Goal: Transaction & Acquisition: Purchase product/service

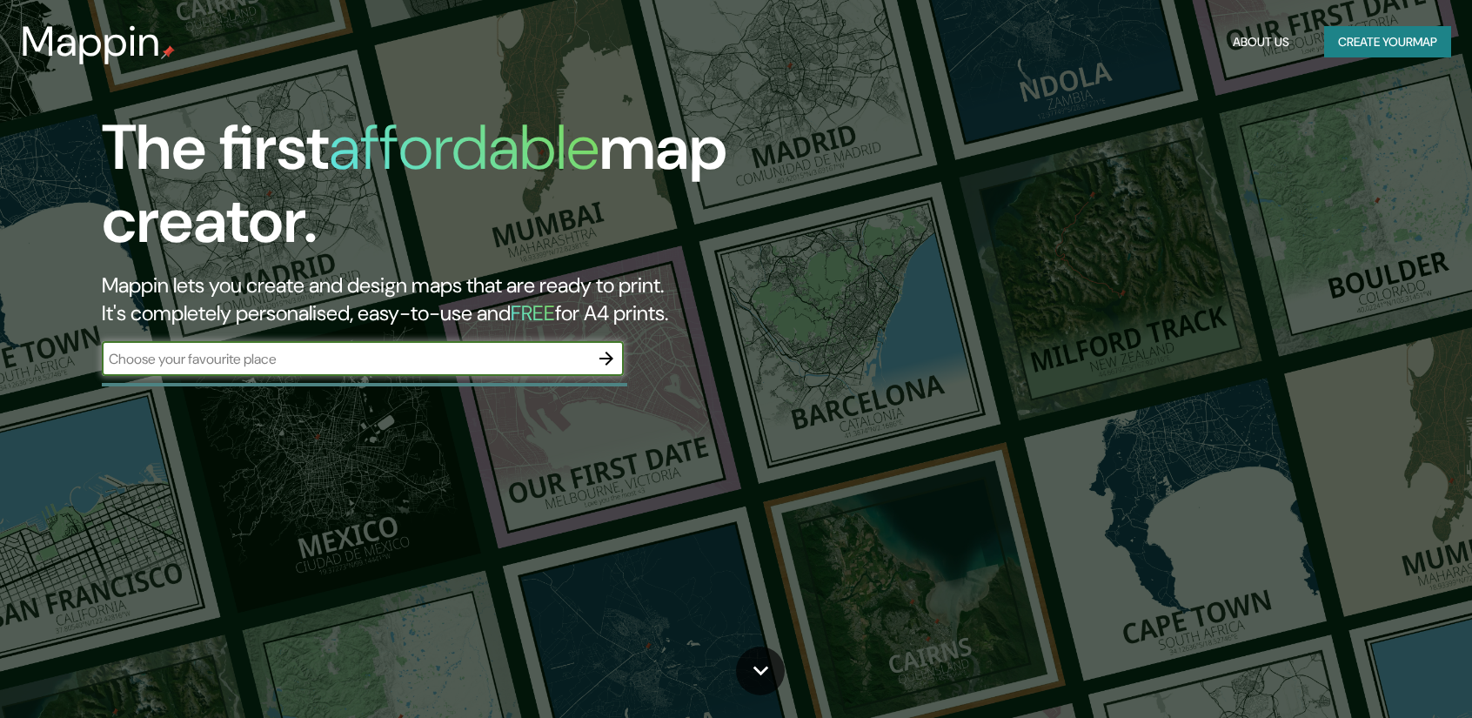
click at [359, 359] on input "text" at bounding box center [345, 359] width 487 height 20
type input "b"
type input "a"
type input "[GEOGRAPHIC_DATA]"
click at [607, 368] on icon "button" at bounding box center [606, 358] width 21 height 21
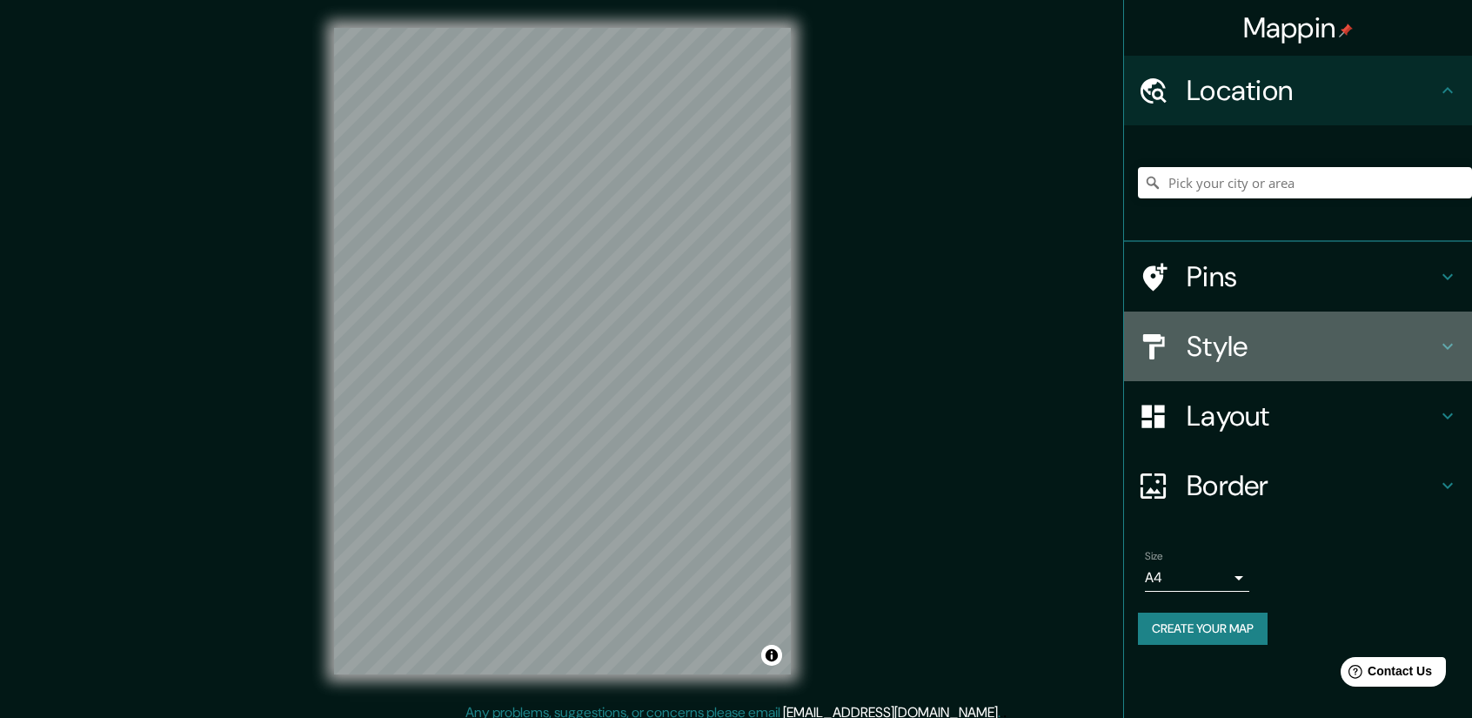
click at [1229, 363] on h4 "Style" at bounding box center [1312, 346] width 251 height 35
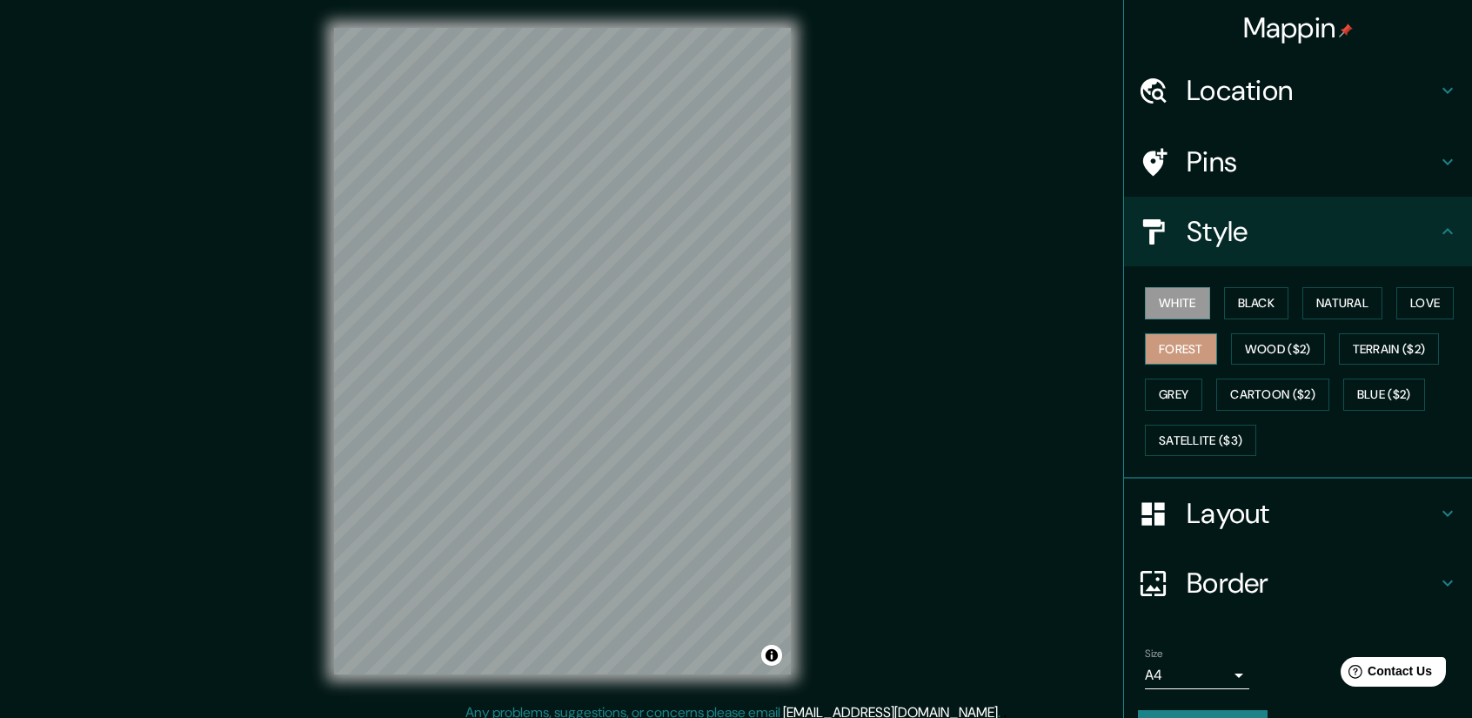
click at [1190, 343] on button "Forest" at bounding box center [1181, 349] width 72 height 32
click at [1183, 307] on button "White" at bounding box center [1177, 303] width 65 height 32
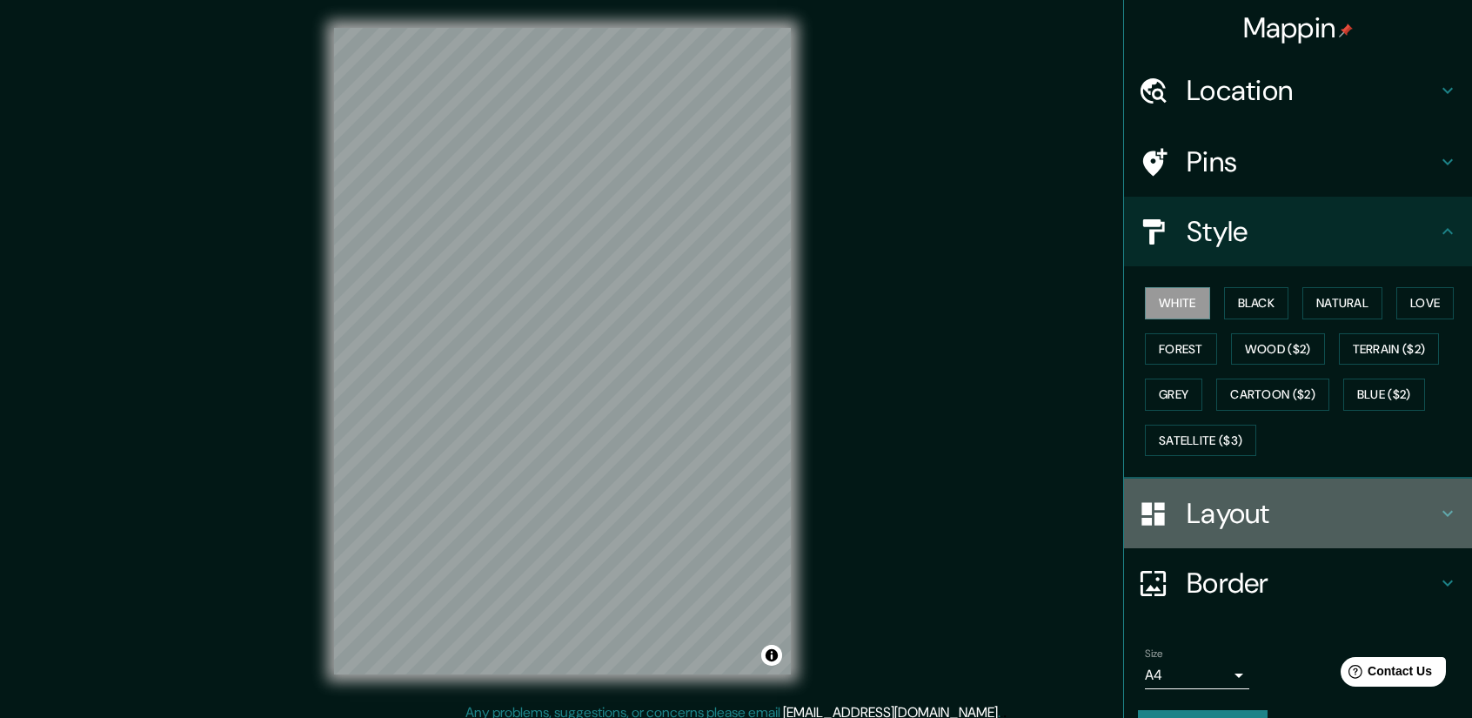
click at [1242, 519] on h4 "Layout" at bounding box center [1312, 513] width 251 height 35
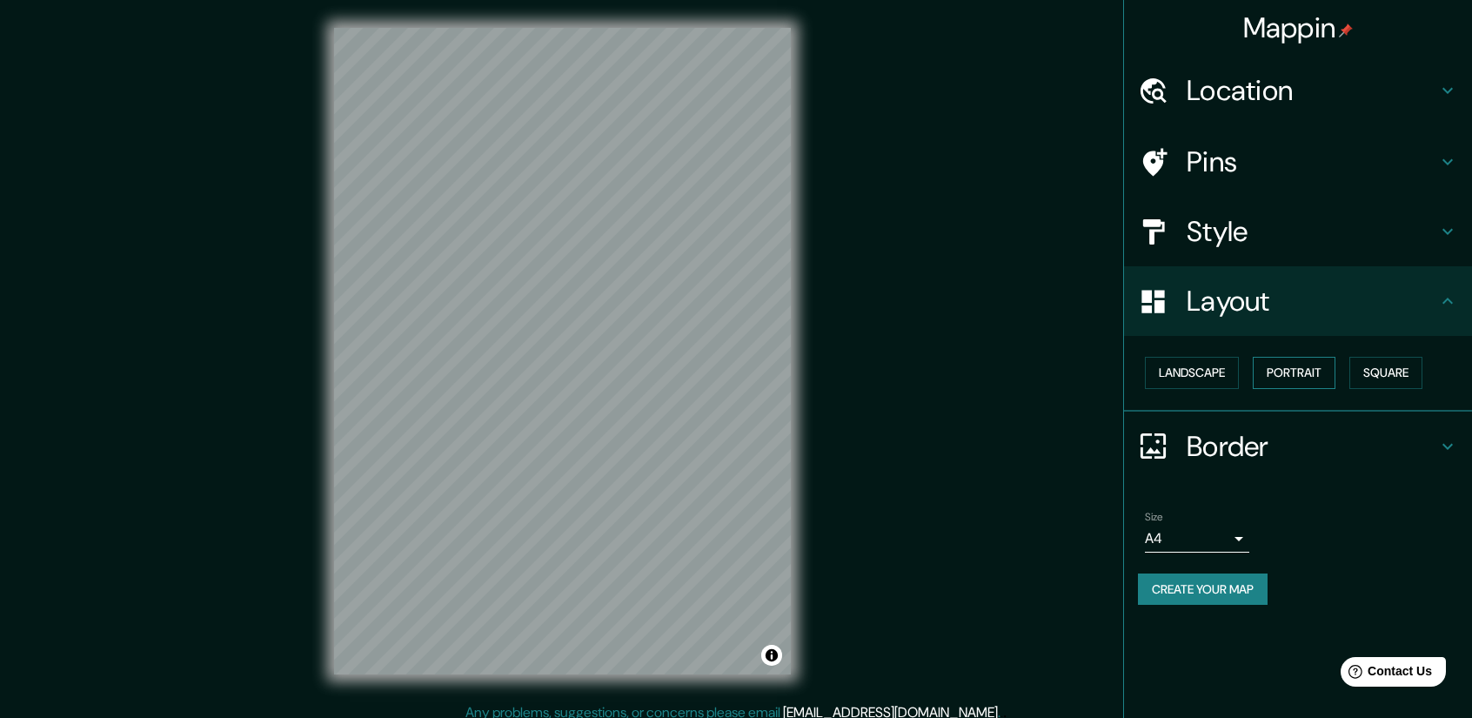
click at [1319, 374] on button "Portrait" at bounding box center [1294, 373] width 83 height 32
click at [1254, 320] on div "Layout" at bounding box center [1298, 301] width 348 height 70
click at [1281, 238] on h4 "Style" at bounding box center [1312, 231] width 251 height 35
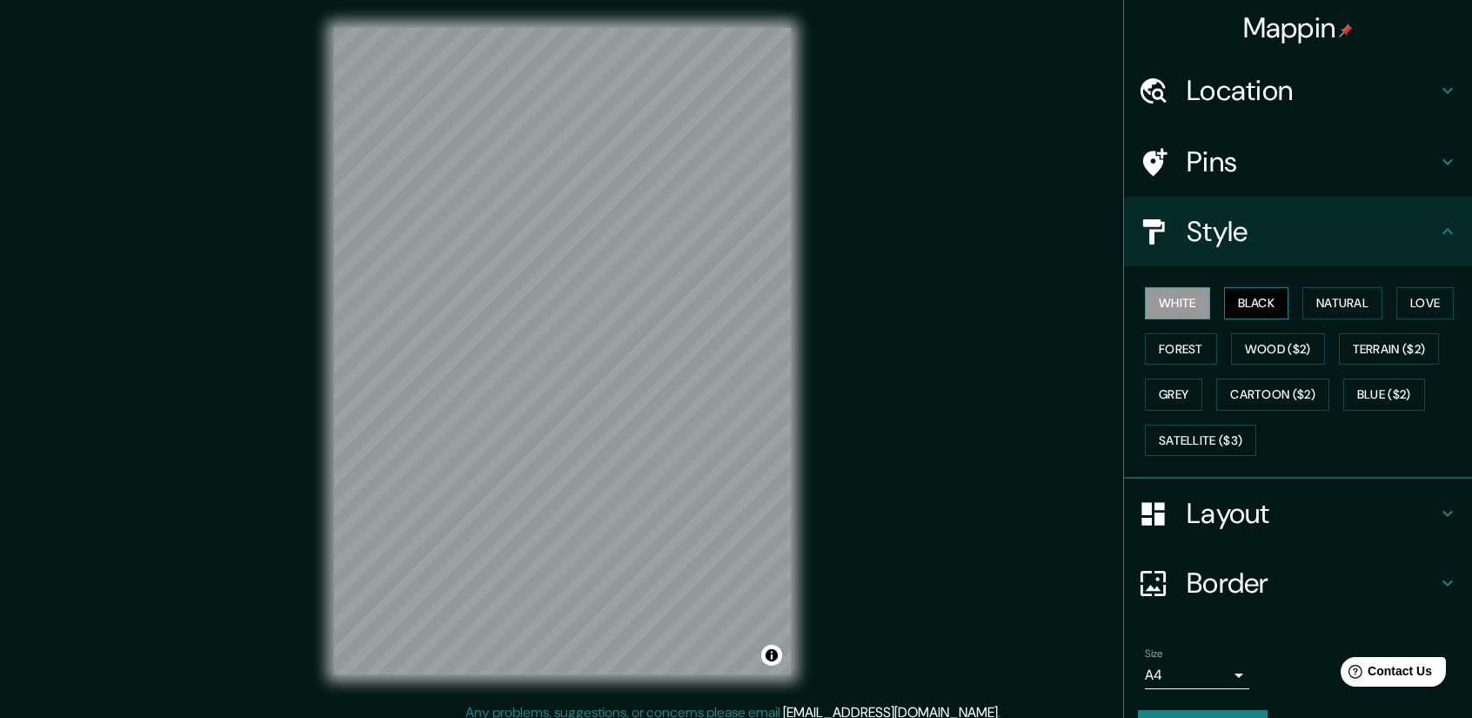
click at [1266, 305] on button "Black" at bounding box center [1256, 303] width 65 height 32
click at [1307, 300] on button "Natural" at bounding box center [1342, 303] width 80 height 32
click at [1250, 98] on h4 "Location" at bounding box center [1312, 90] width 251 height 35
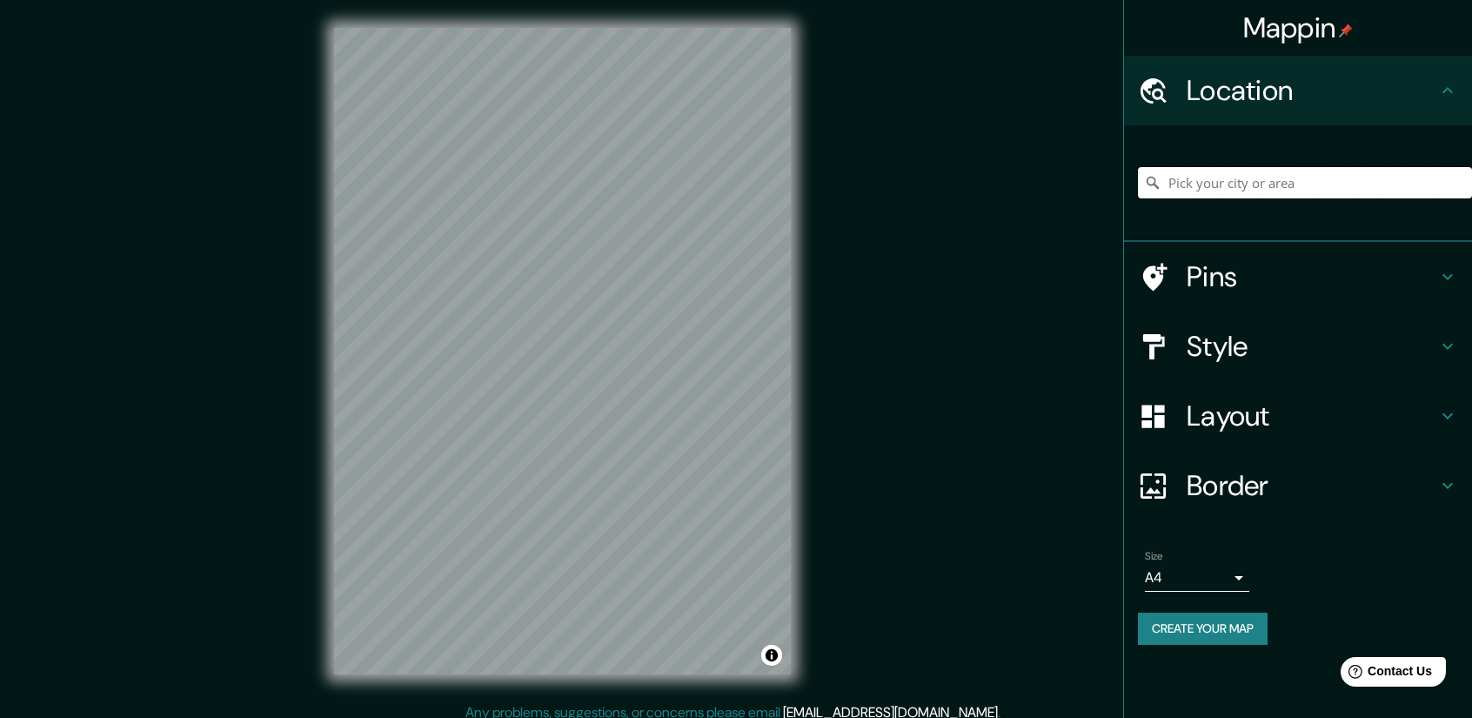
click at [1216, 180] on input "Pick your city or area" at bounding box center [1305, 182] width 334 height 31
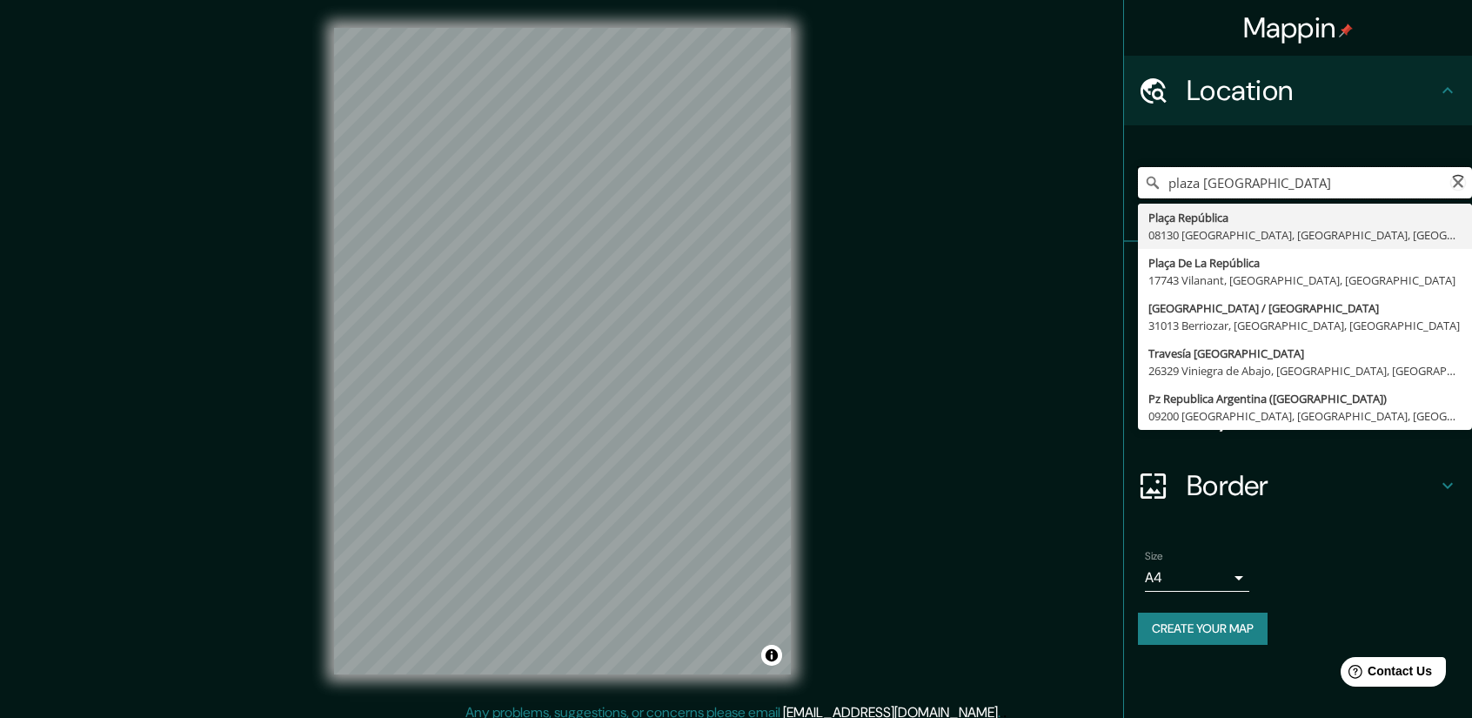
type input "[GEOGRAPHIC_DATA]"
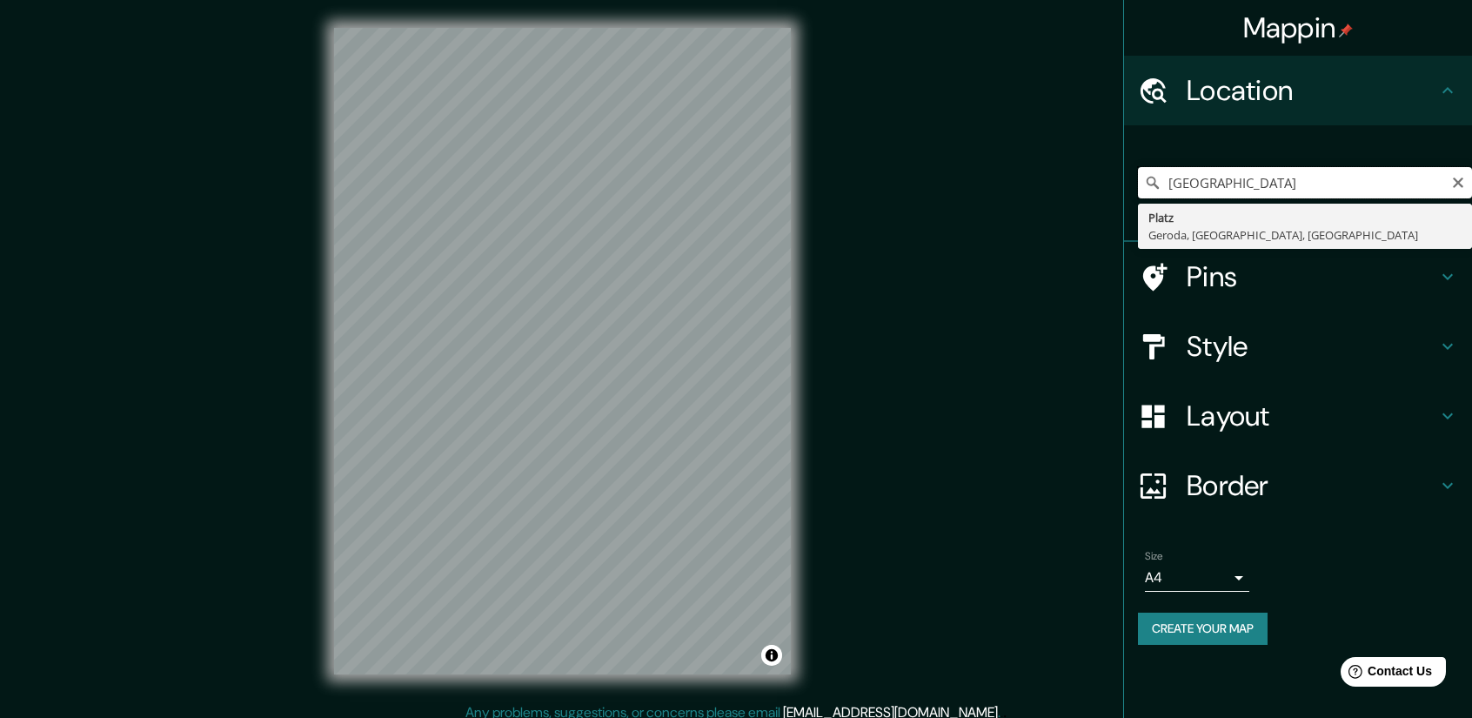
drag, startPoint x: 1329, startPoint y: 185, endPoint x: 1002, endPoint y: 189, distance: 327.1
click at [1002, 189] on div "Mappin Location plaza [GEOGRAPHIC_DATA], [GEOGRAPHIC_DATA], [GEOGRAPHIC_DATA] P…" at bounding box center [736, 365] width 1472 height 730
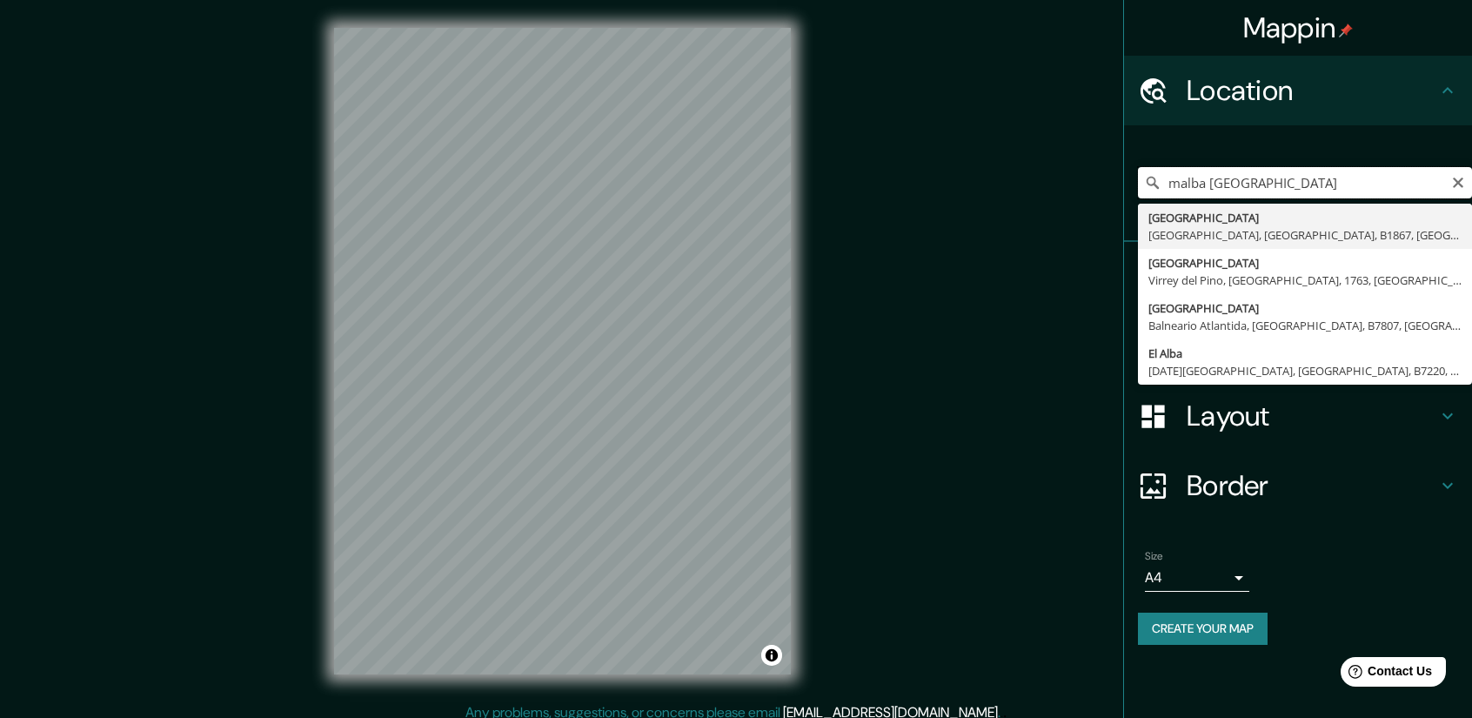
drag, startPoint x: 1293, startPoint y: 185, endPoint x: 1147, endPoint y: 191, distance: 145.4
click at [1147, 191] on input "malba [GEOGRAPHIC_DATA]" at bounding box center [1305, 182] width 334 height 31
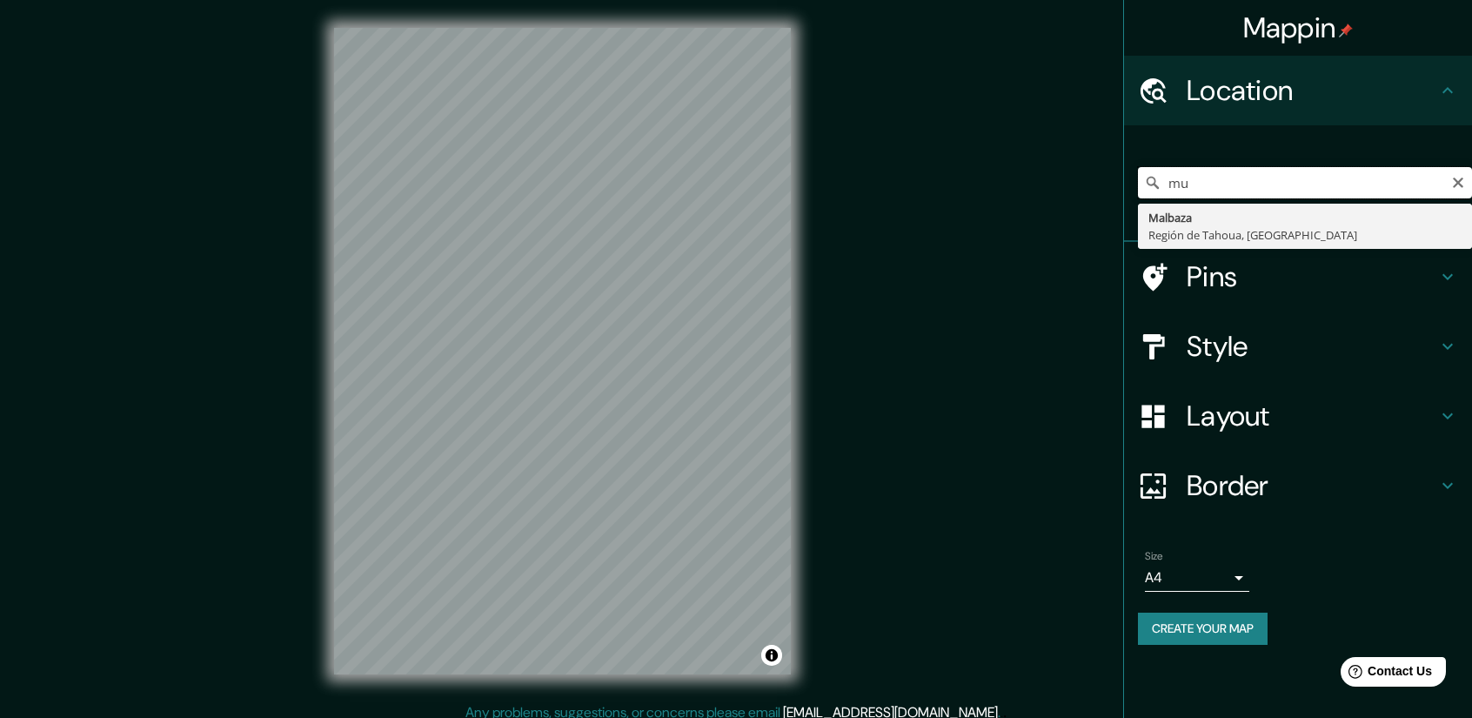
type input "m"
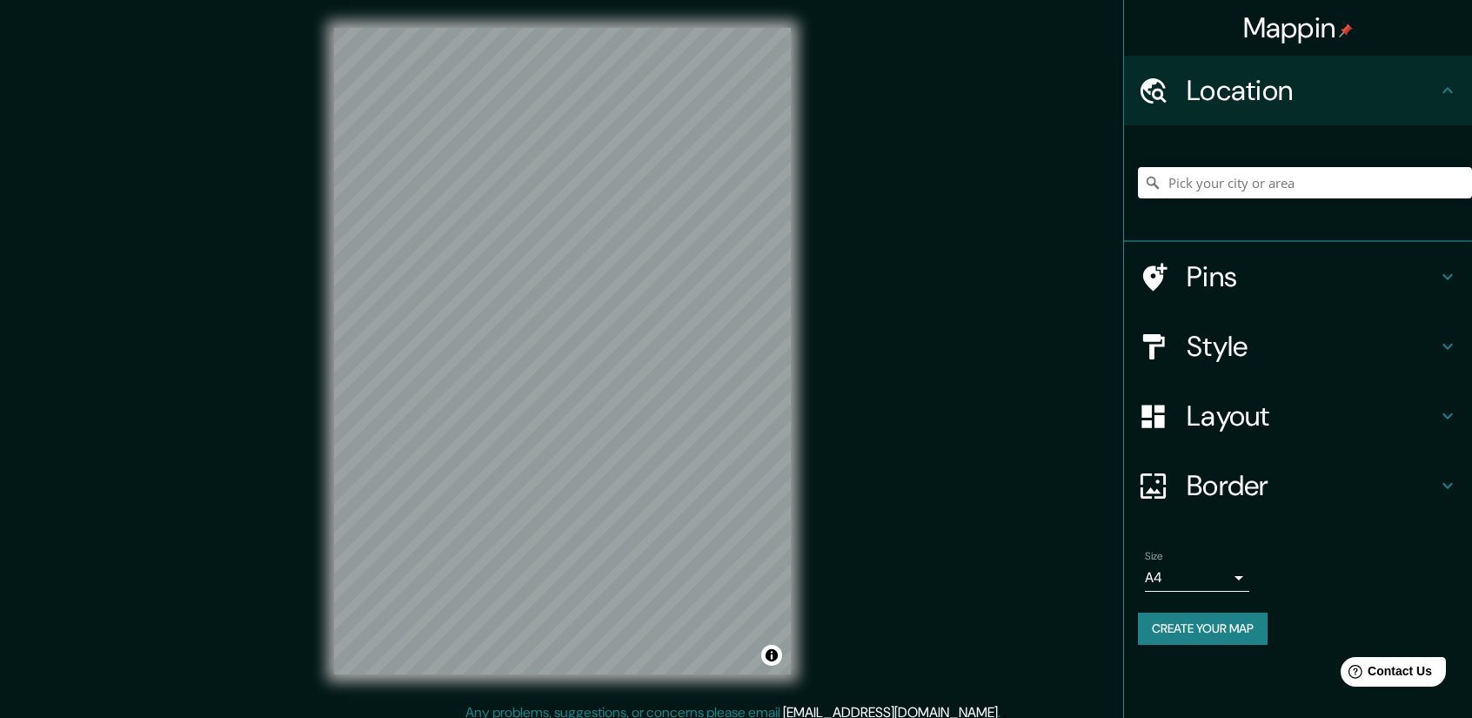
click at [913, 306] on div "Mappin Location Pins Style Layout Border Choose a border. Hint : you can make l…" at bounding box center [736, 365] width 1472 height 730
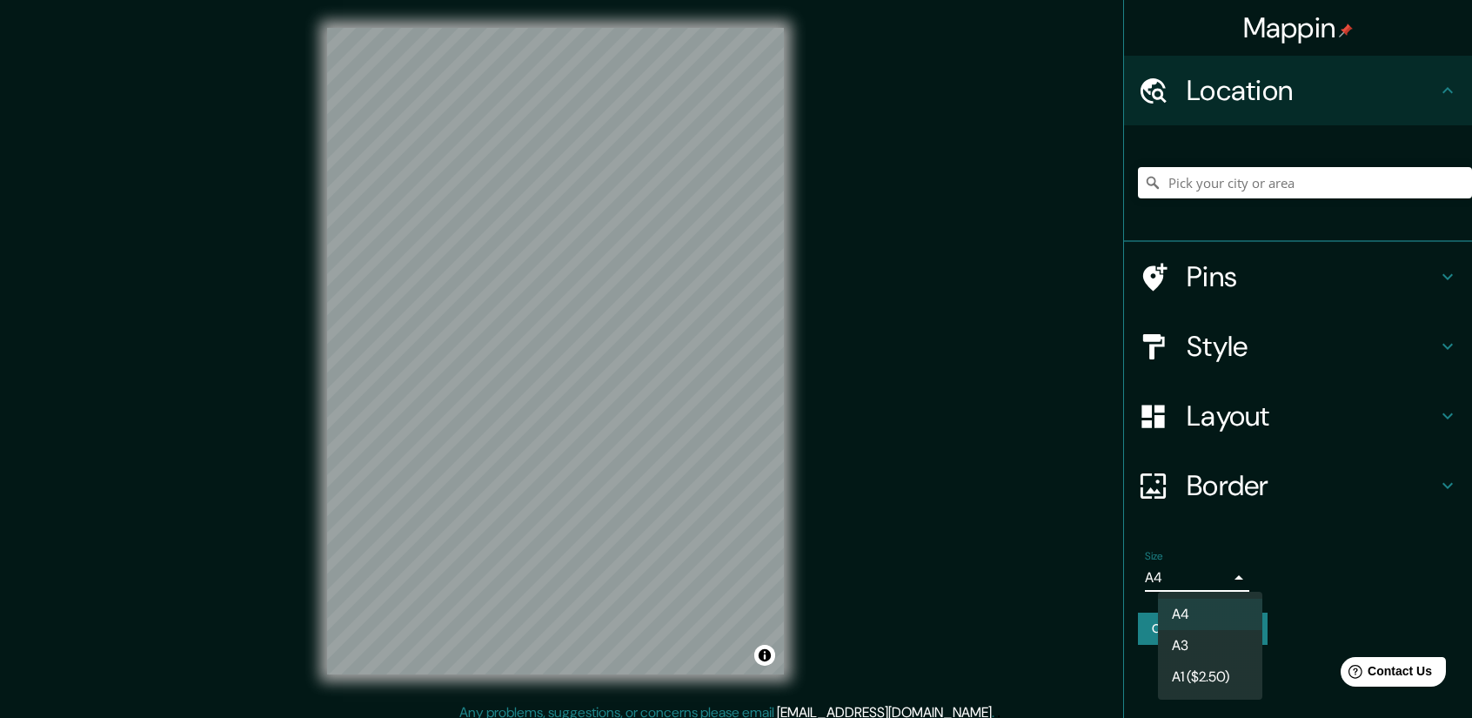
click at [1212, 578] on body "Mappin Location Pins Style Layout Border Choose a border. Hint : you can make l…" at bounding box center [736, 359] width 1472 height 718
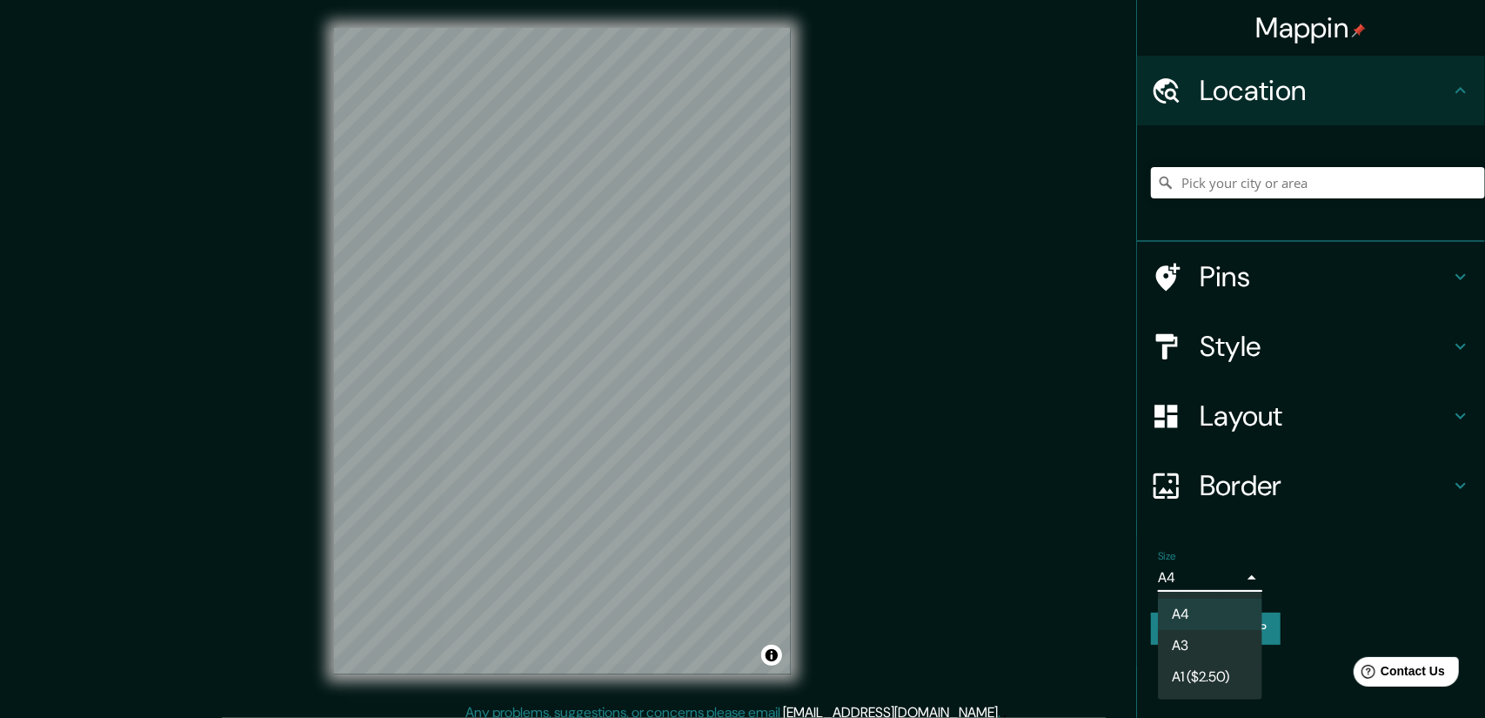
click at [1212, 578] on div at bounding box center [742, 359] width 1485 height 718
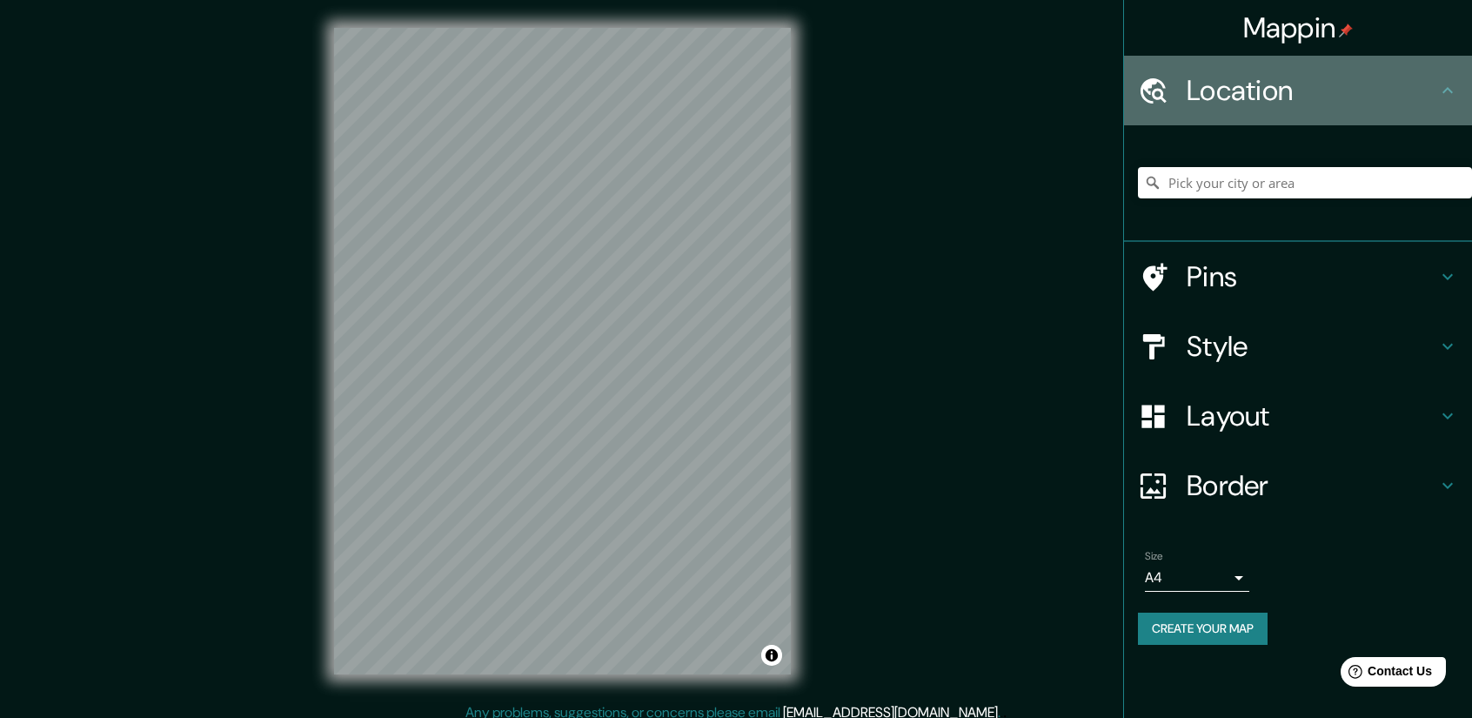
click at [1442, 83] on icon at bounding box center [1447, 90] width 21 height 21
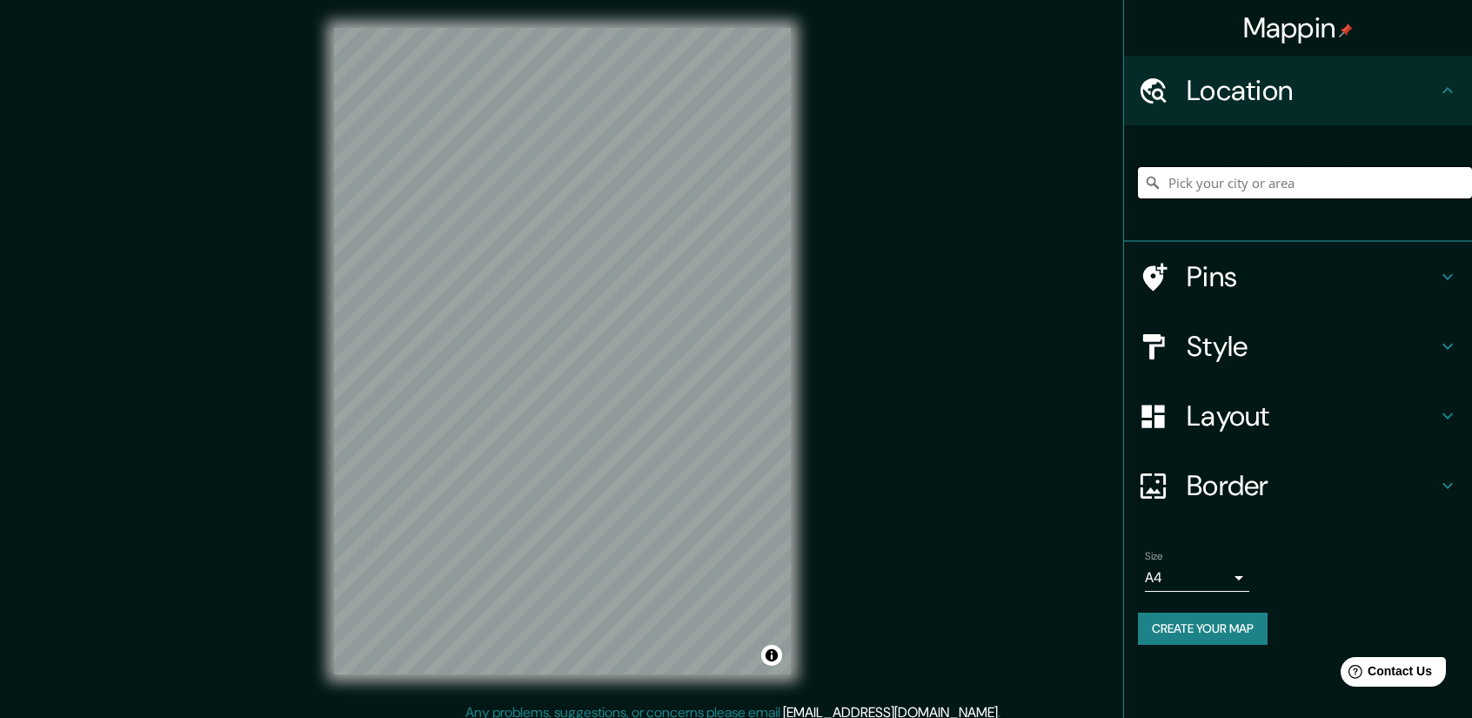
click at [1376, 197] on input "Pick your city or area" at bounding box center [1305, 182] width 334 height 31
click at [1279, 182] on input "[GEOGRAPHIC_DATA], [GEOGRAPHIC_DATA]" at bounding box center [1305, 182] width 334 height 31
click at [1338, 182] on input "[GEOGRAPHIC_DATA], [GEOGRAPHIC_DATA]" at bounding box center [1305, 182] width 334 height 31
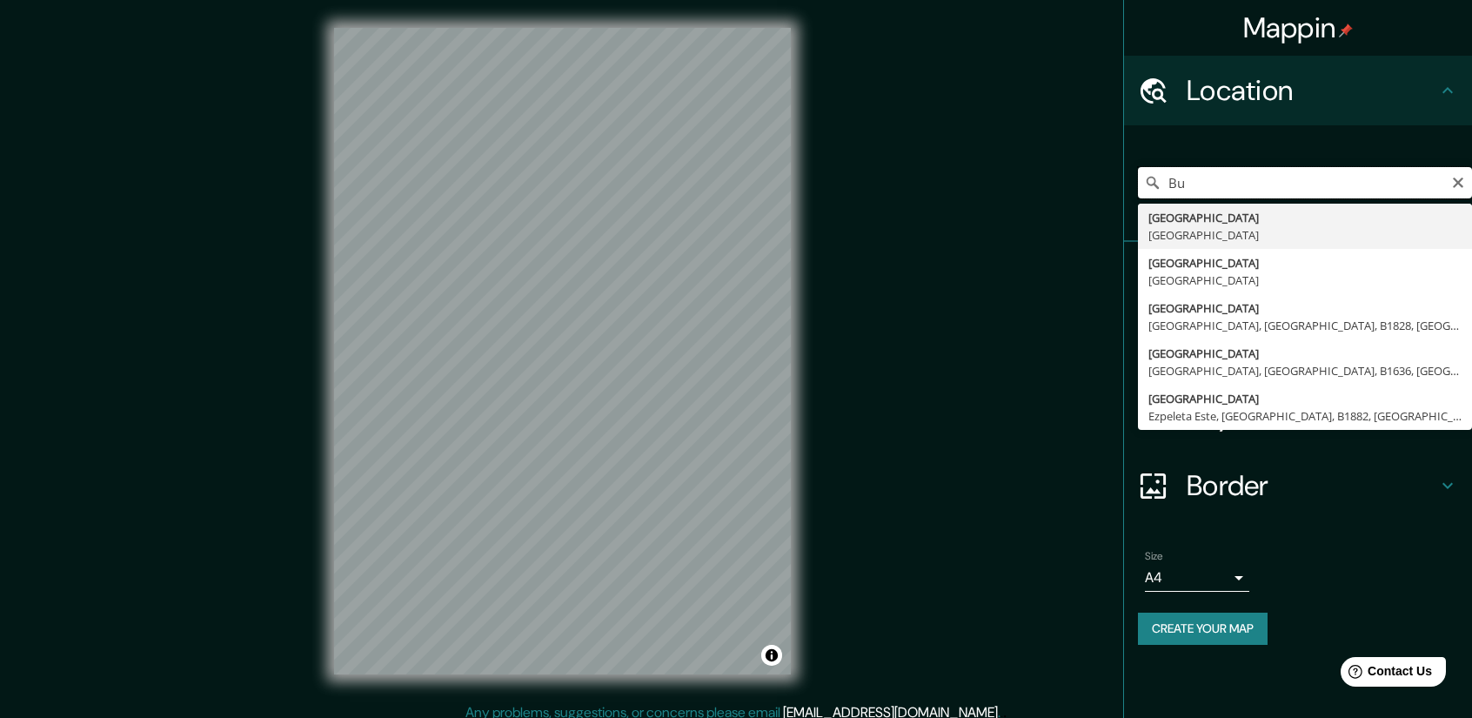
type input "B"
type input "malba"
drag, startPoint x: 1301, startPoint y: 183, endPoint x: 1140, endPoint y: 185, distance: 161.8
click at [1140, 185] on input "malba" at bounding box center [1305, 182] width 334 height 31
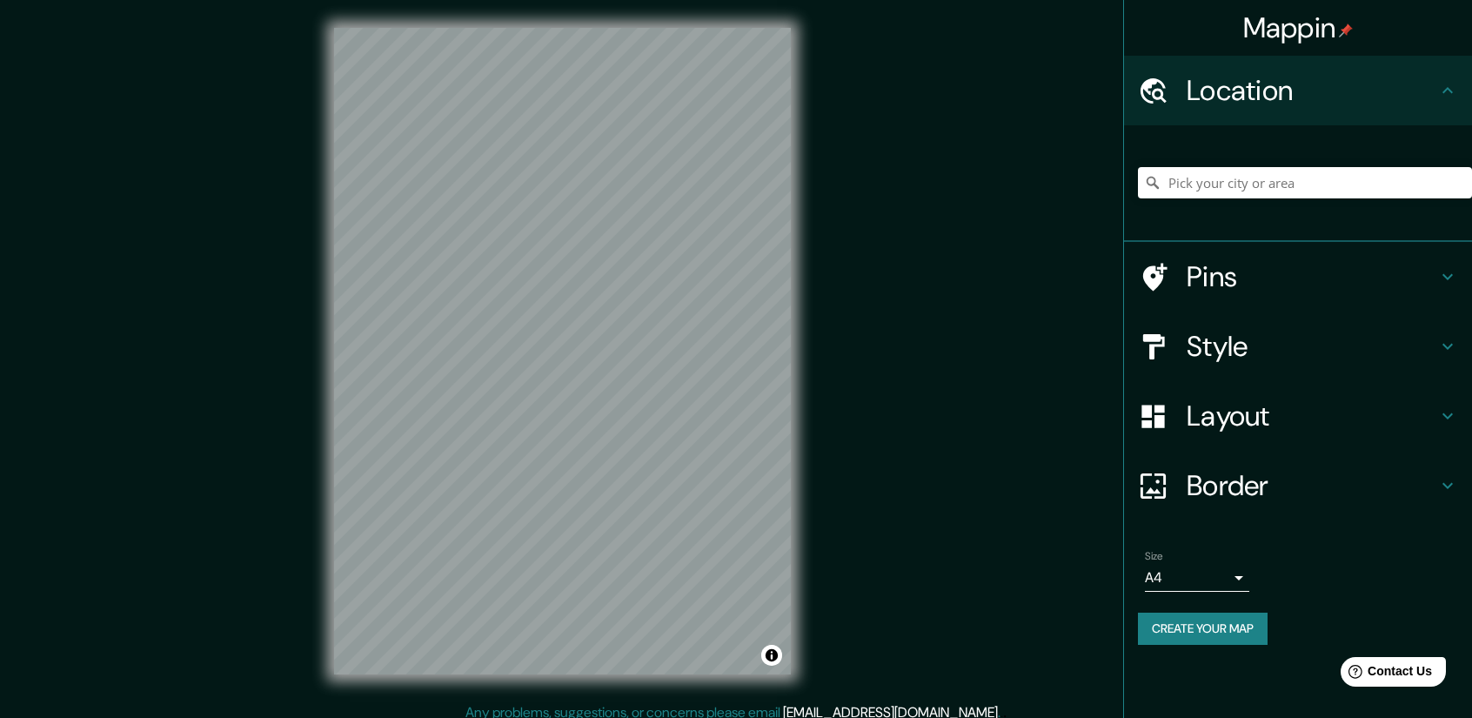
click at [1296, 347] on h4 "Style" at bounding box center [1312, 346] width 251 height 35
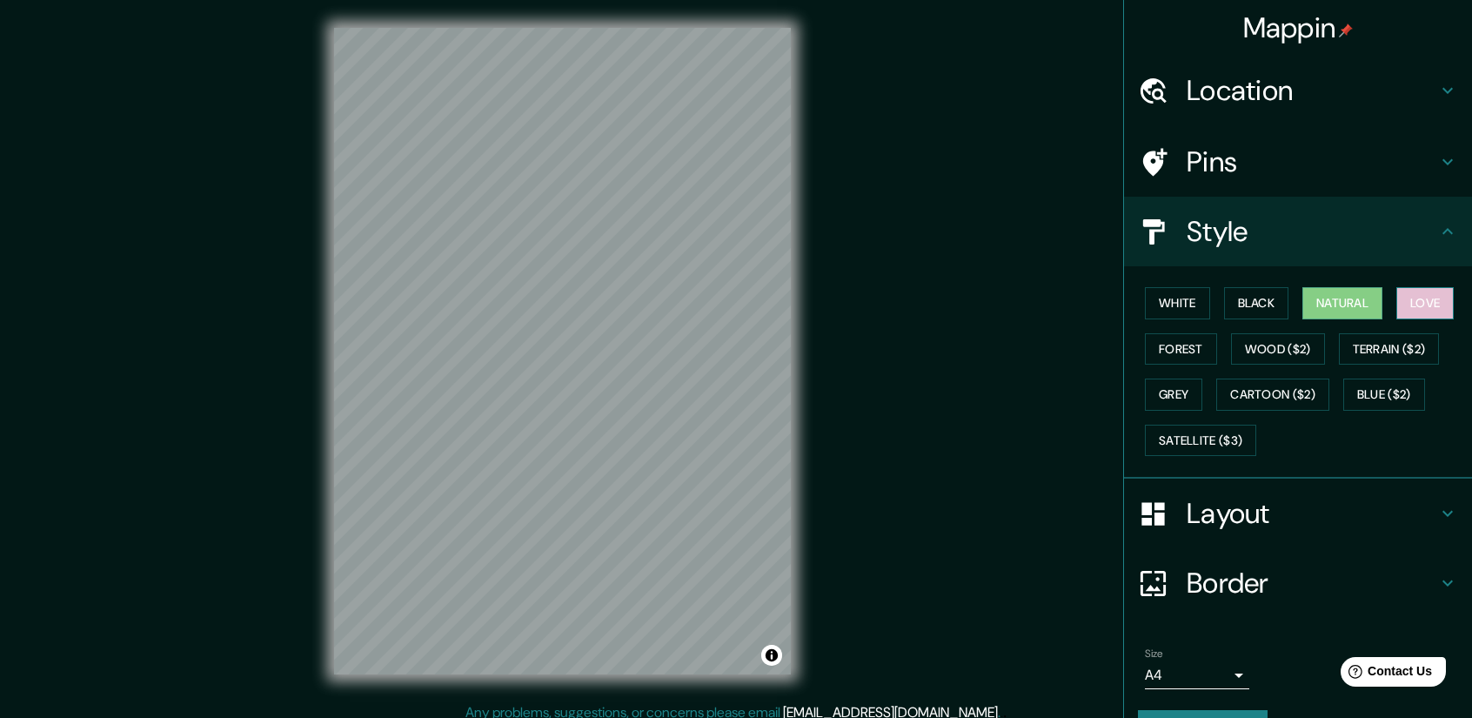
click at [1435, 297] on button "Love" at bounding box center [1424, 303] width 57 height 32
click at [1357, 293] on button "Natural" at bounding box center [1342, 303] width 80 height 32
click at [1242, 288] on button "Black" at bounding box center [1256, 303] width 65 height 32
click at [1203, 288] on div "White Black Natural Love Forest Wood ($2) Terrain ($2) Grey Cartoon ($2) Blue (…" at bounding box center [1305, 371] width 334 height 183
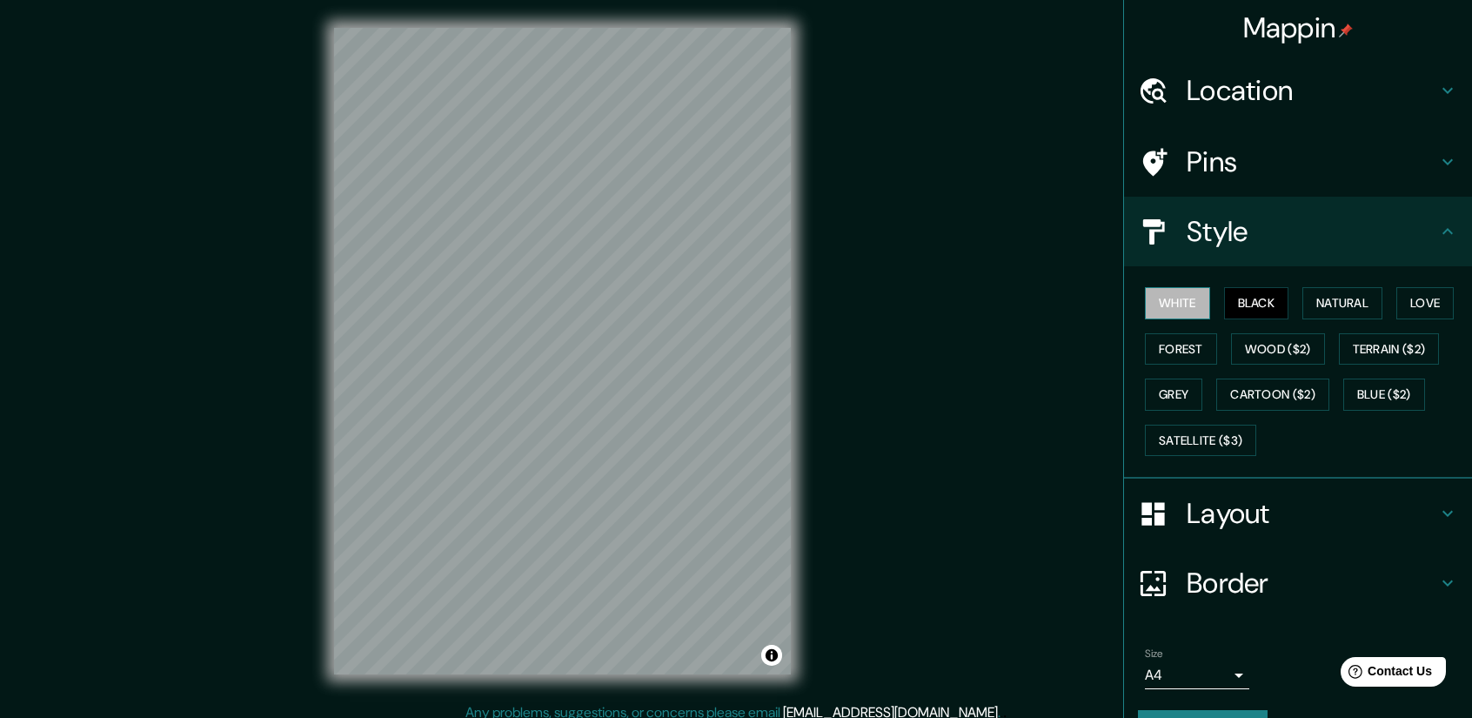
click at [1174, 307] on button "White" at bounding box center [1177, 303] width 65 height 32
click at [1225, 301] on button "Black" at bounding box center [1256, 303] width 65 height 32
click at [1312, 302] on button "Natural" at bounding box center [1342, 303] width 80 height 32
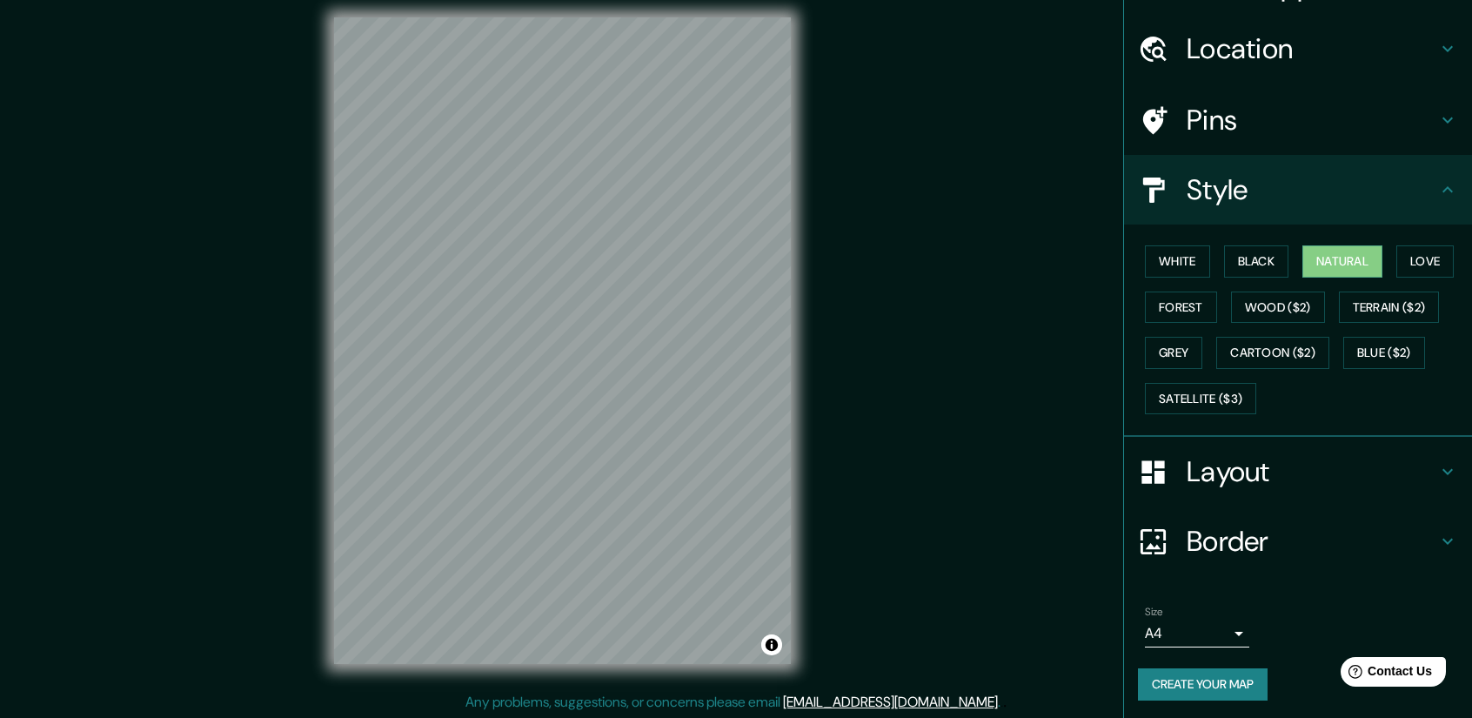
scroll to position [11, 0]
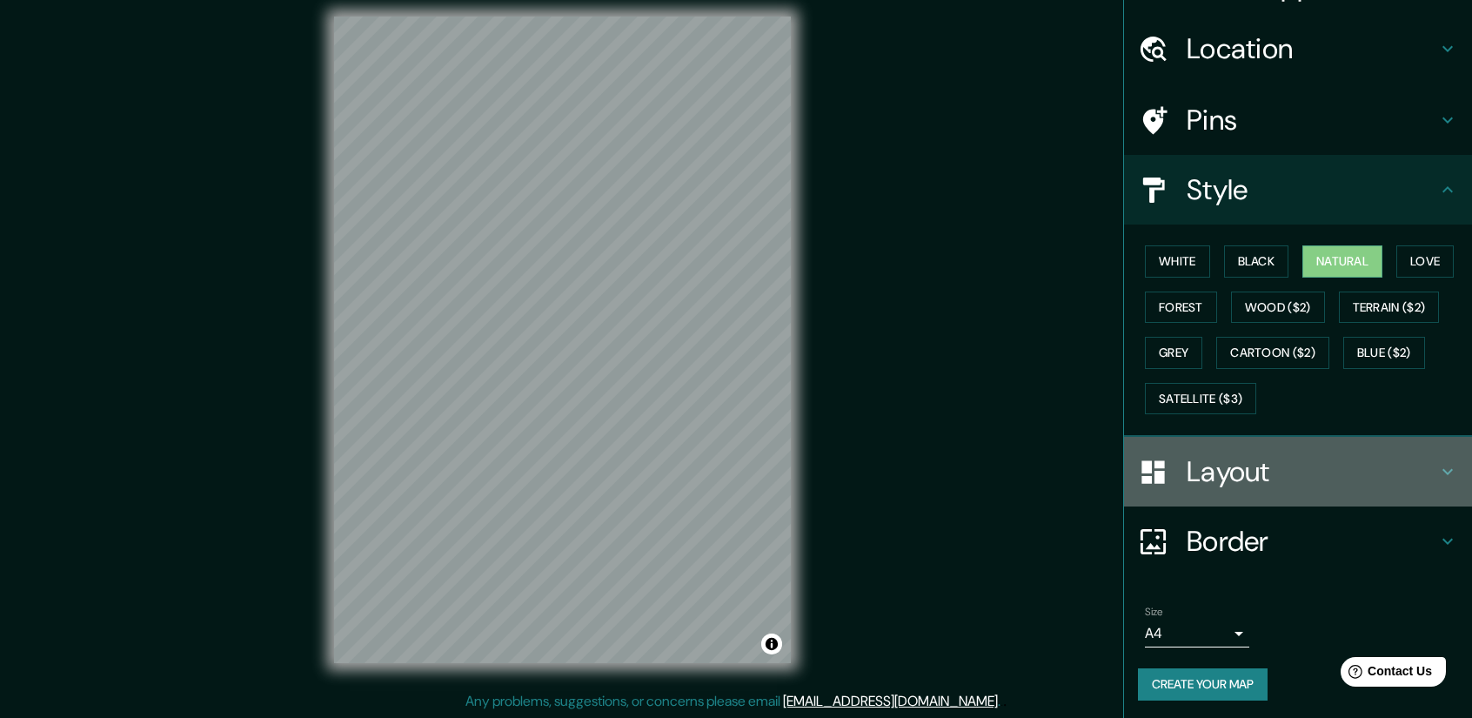
click at [1241, 492] on div "Layout" at bounding box center [1298, 472] width 348 height 70
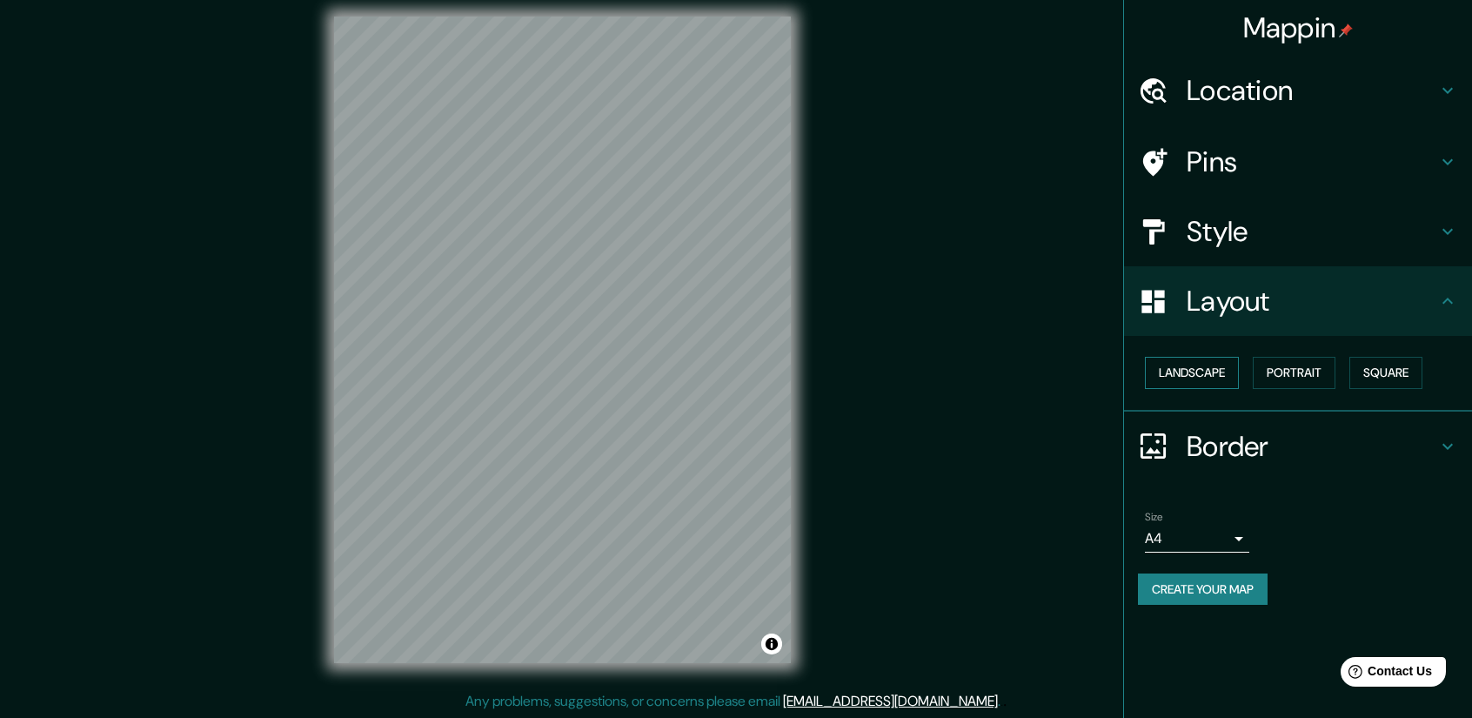
click at [1194, 387] on button "Landscape" at bounding box center [1192, 373] width 94 height 32
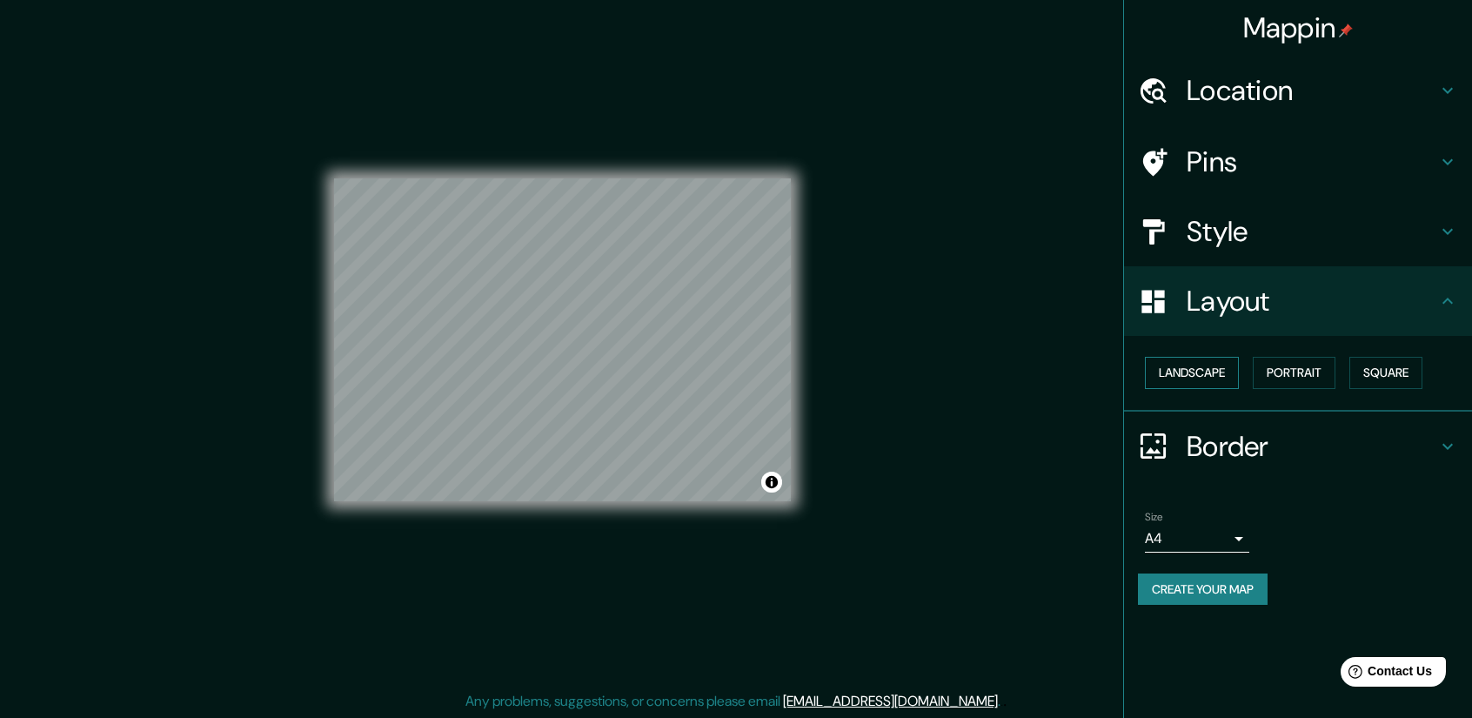
click at [1204, 378] on button "Landscape" at bounding box center [1192, 373] width 94 height 32
click at [1291, 379] on button "Portrait" at bounding box center [1294, 373] width 83 height 32
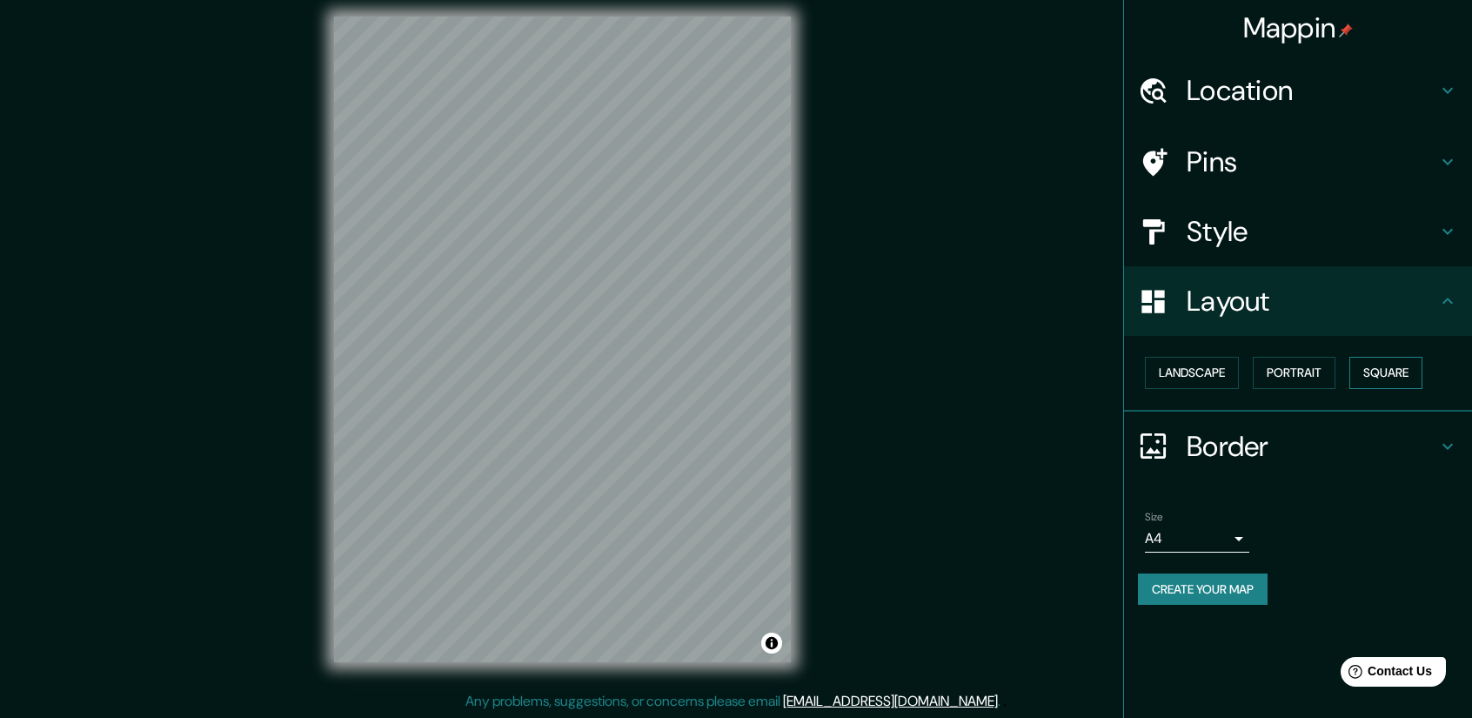
click at [1399, 385] on button "Square" at bounding box center [1385, 373] width 73 height 32
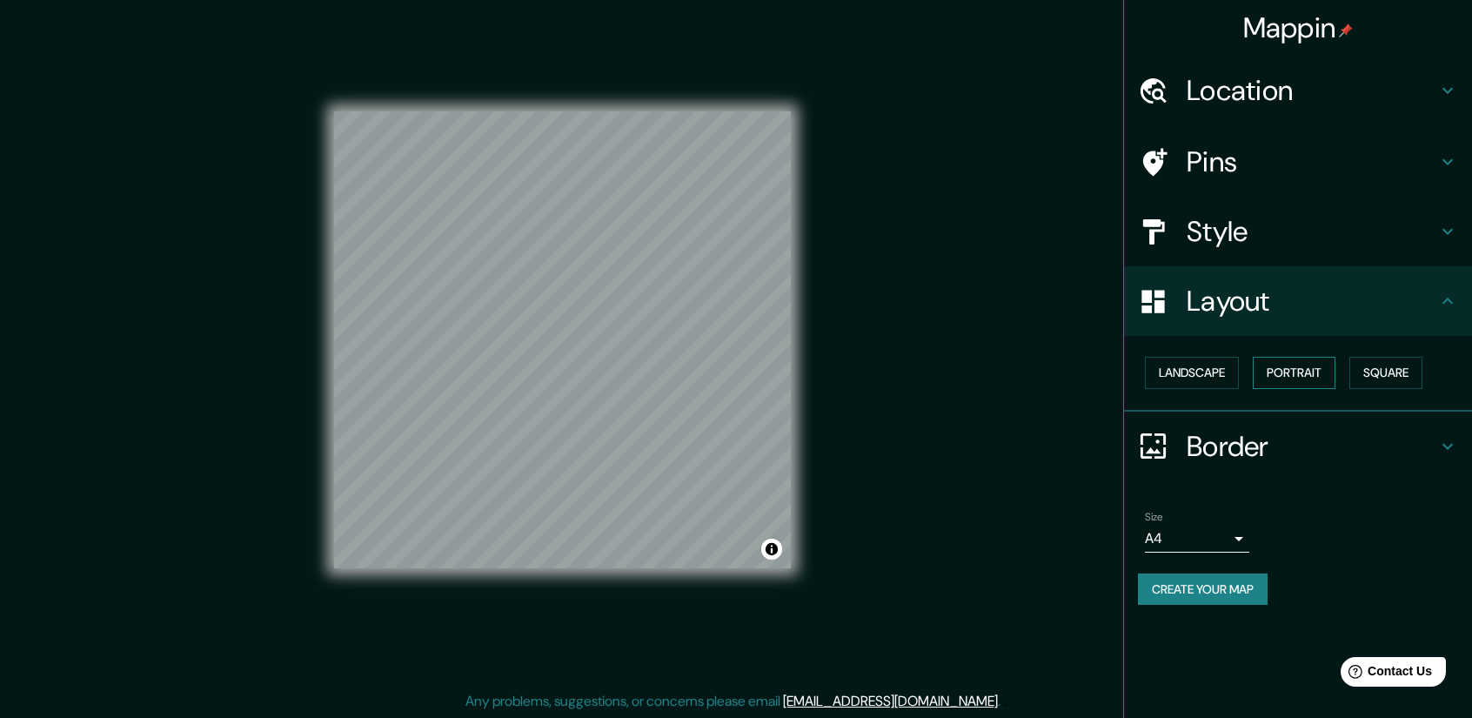
click at [1286, 374] on button "Portrait" at bounding box center [1294, 373] width 83 height 32
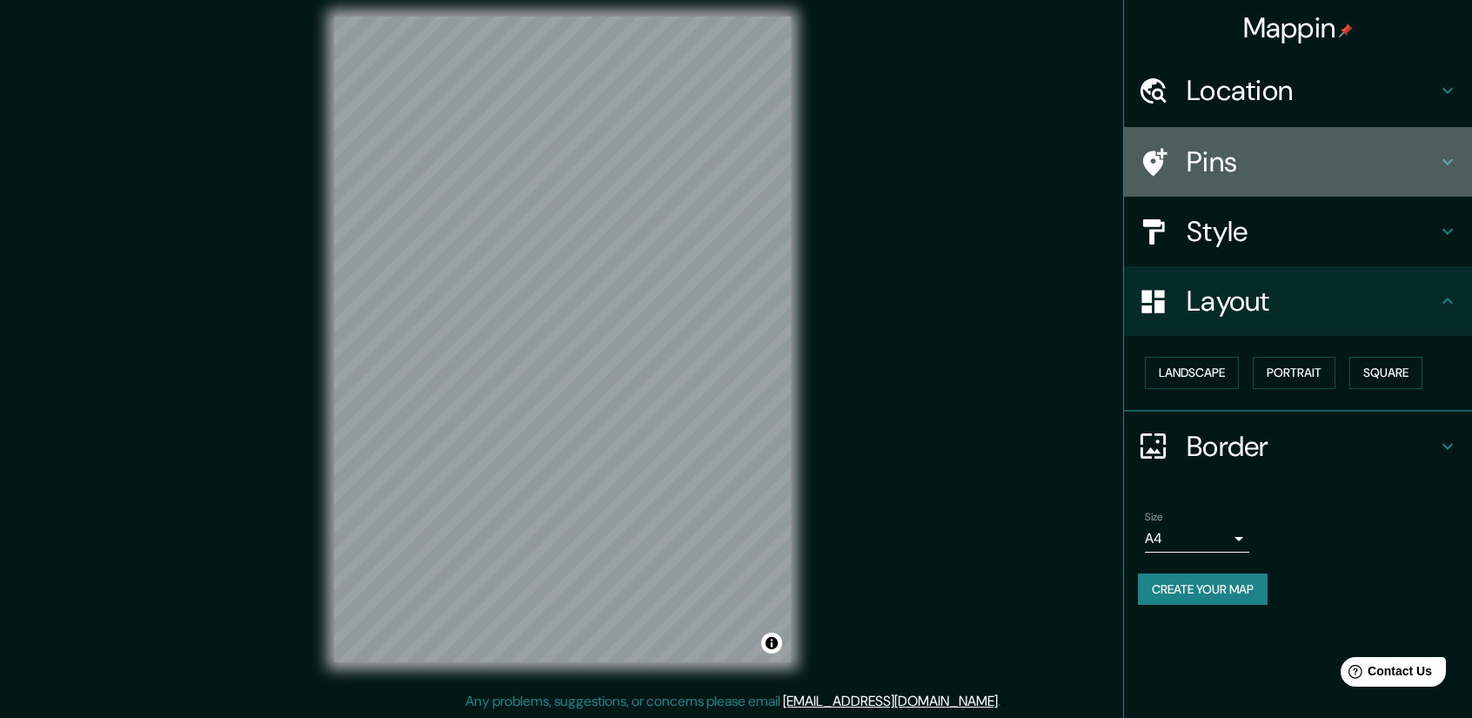
click at [1249, 151] on h4 "Pins" at bounding box center [1312, 161] width 251 height 35
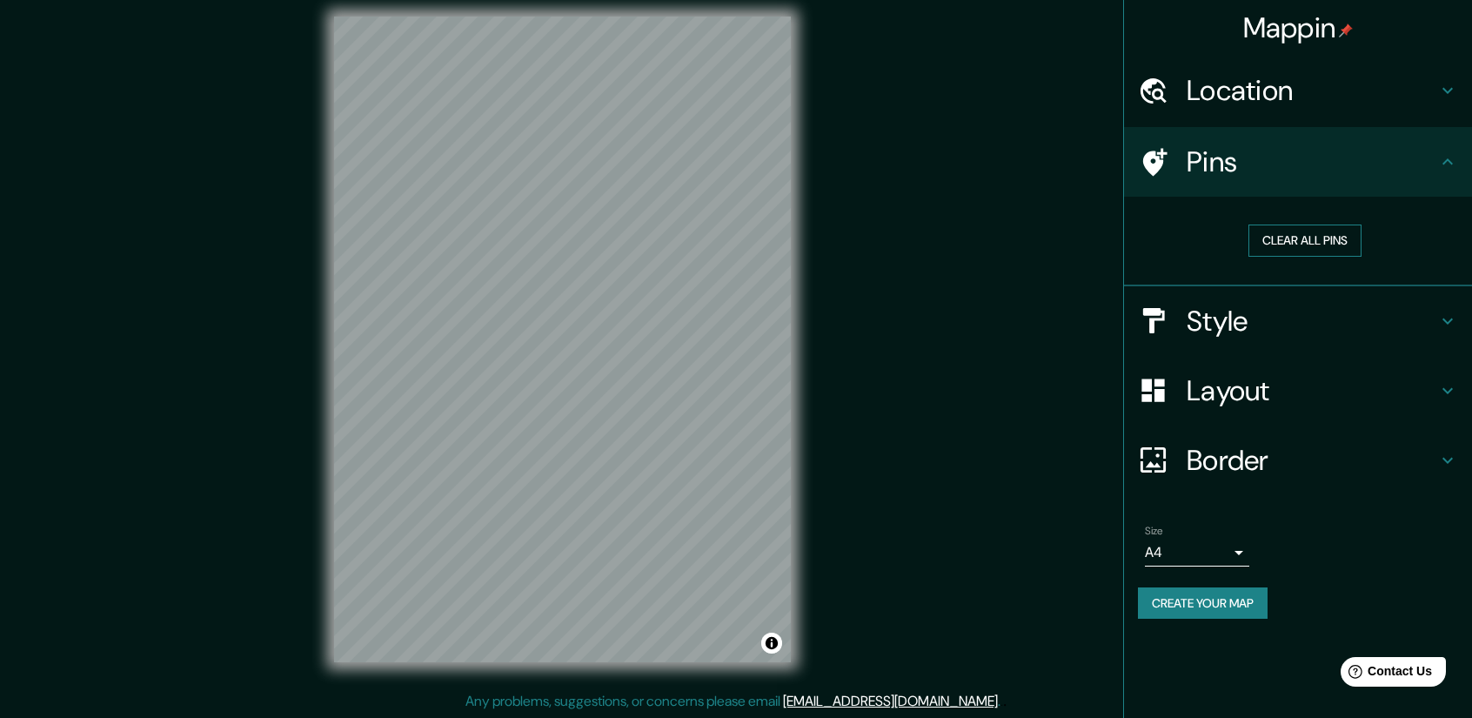
click at [1282, 237] on button "Clear all pins" at bounding box center [1304, 240] width 113 height 32
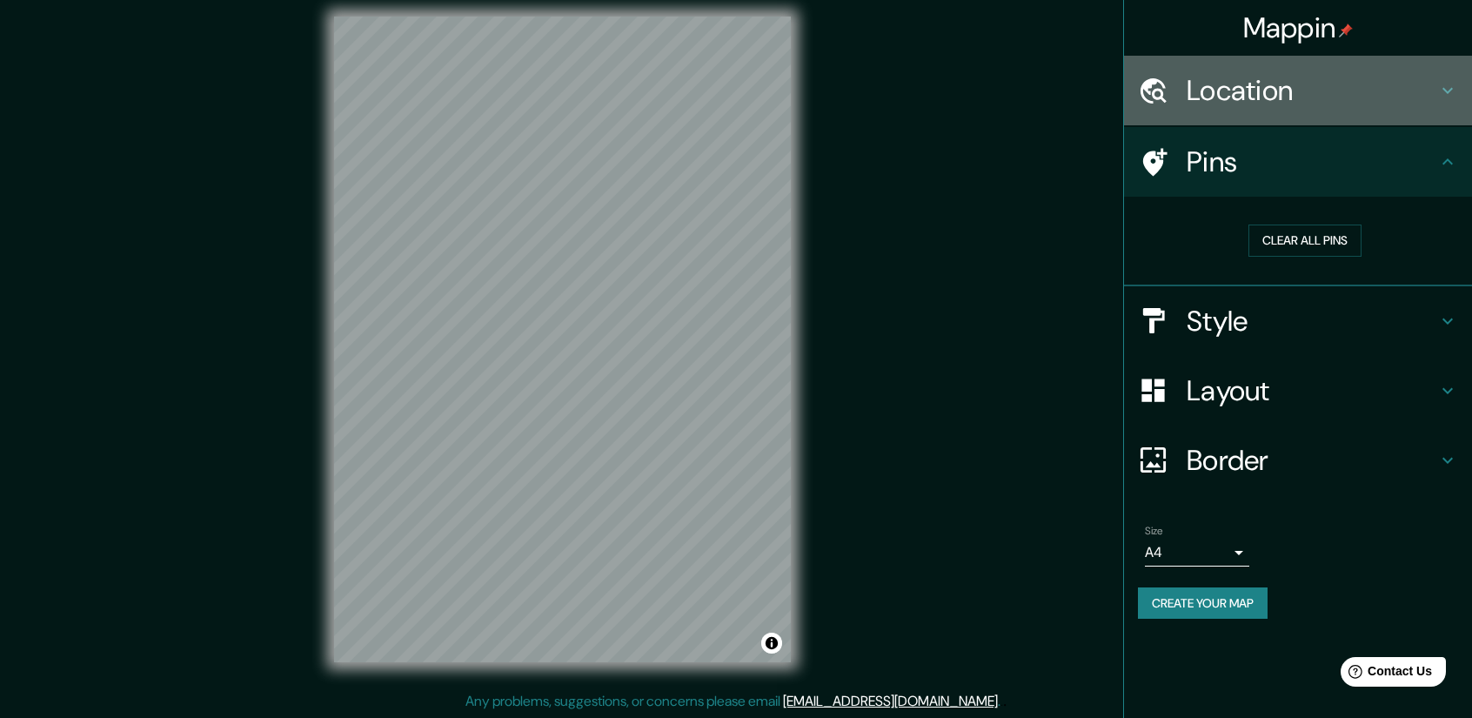
click at [1256, 107] on h4 "Location" at bounding box center [1312, 90] width 251 height 35
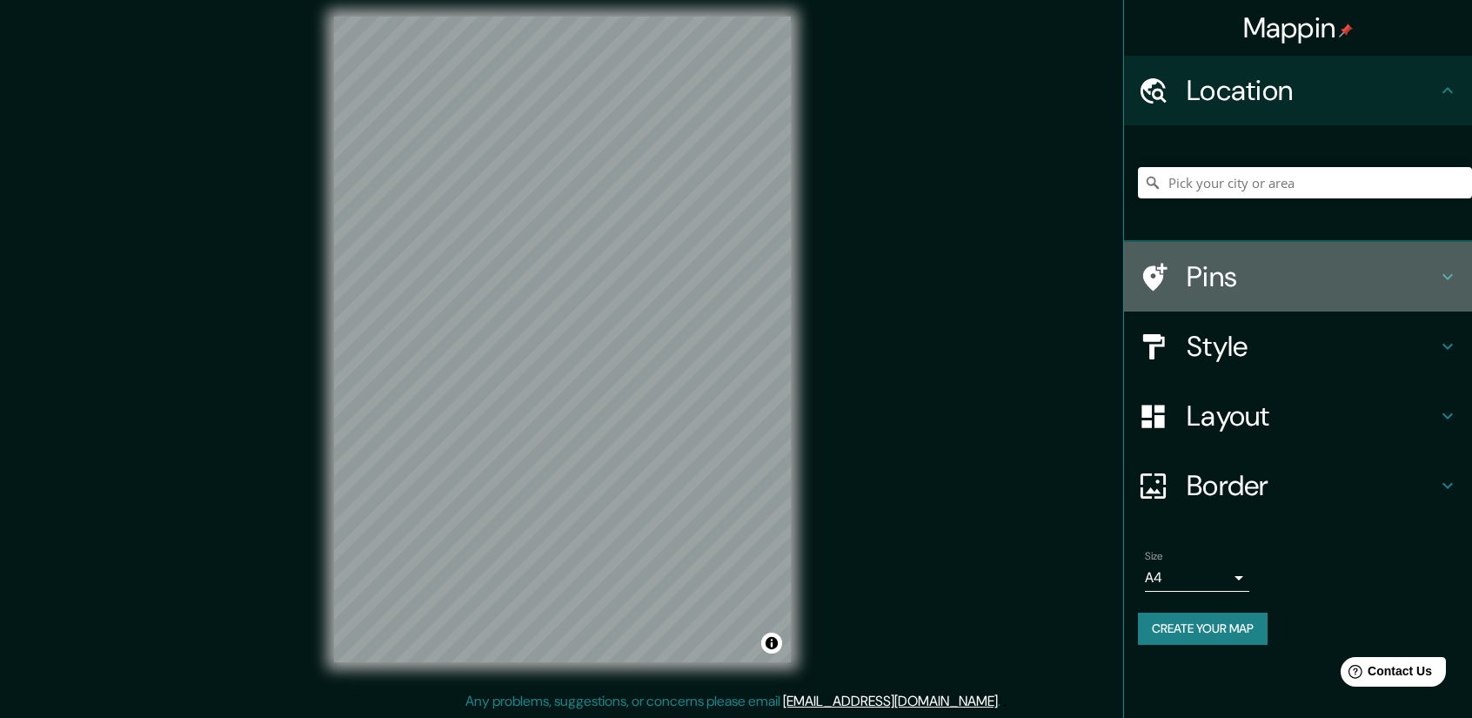
click at [1234, 259] on h4 "Pins" at bounding box center [1312, 276] width 251 height 35
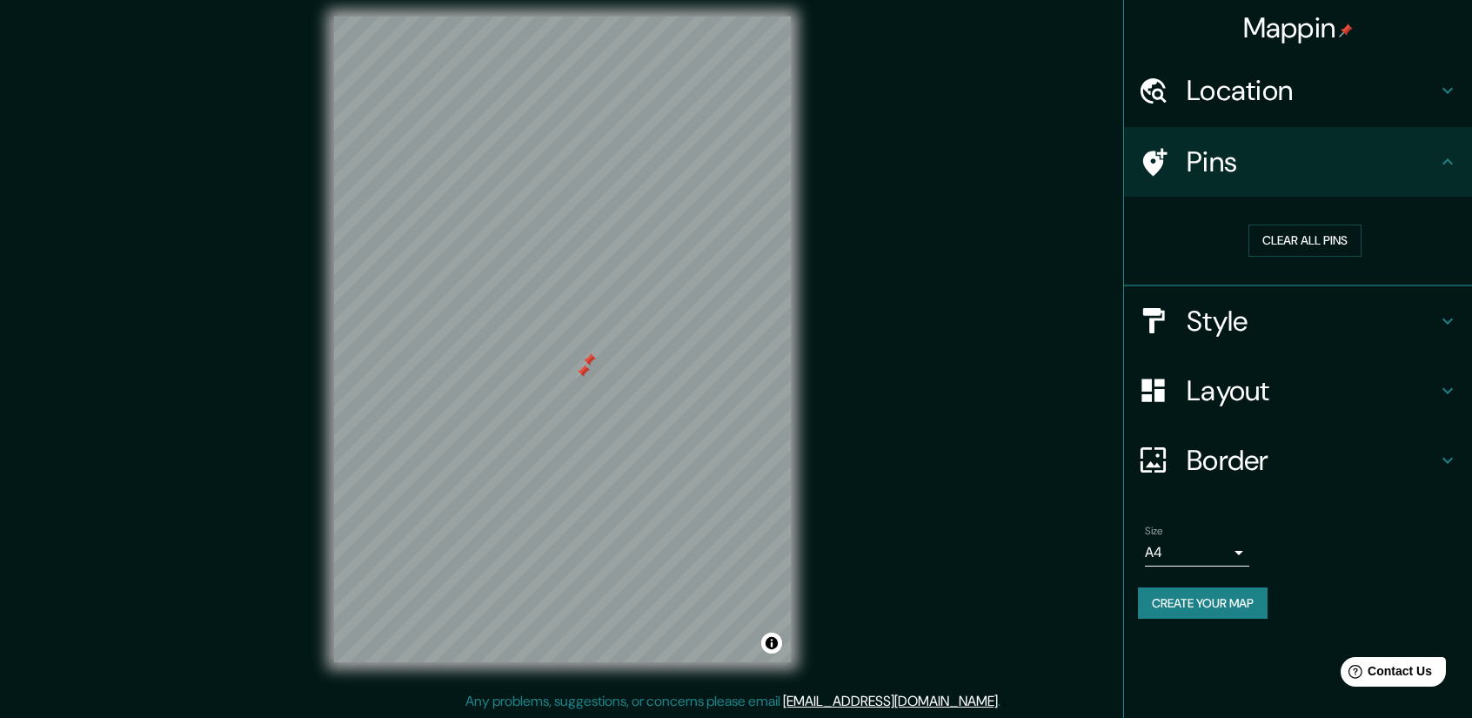
type input "mal"
click at [1282, 232] on button "Clear all pins" at bounding box center [1304, 240] width 113 height 32
click at [1304, 231] on button "Clear all pins" at bounding box center [1304, 240] width 113 height 32
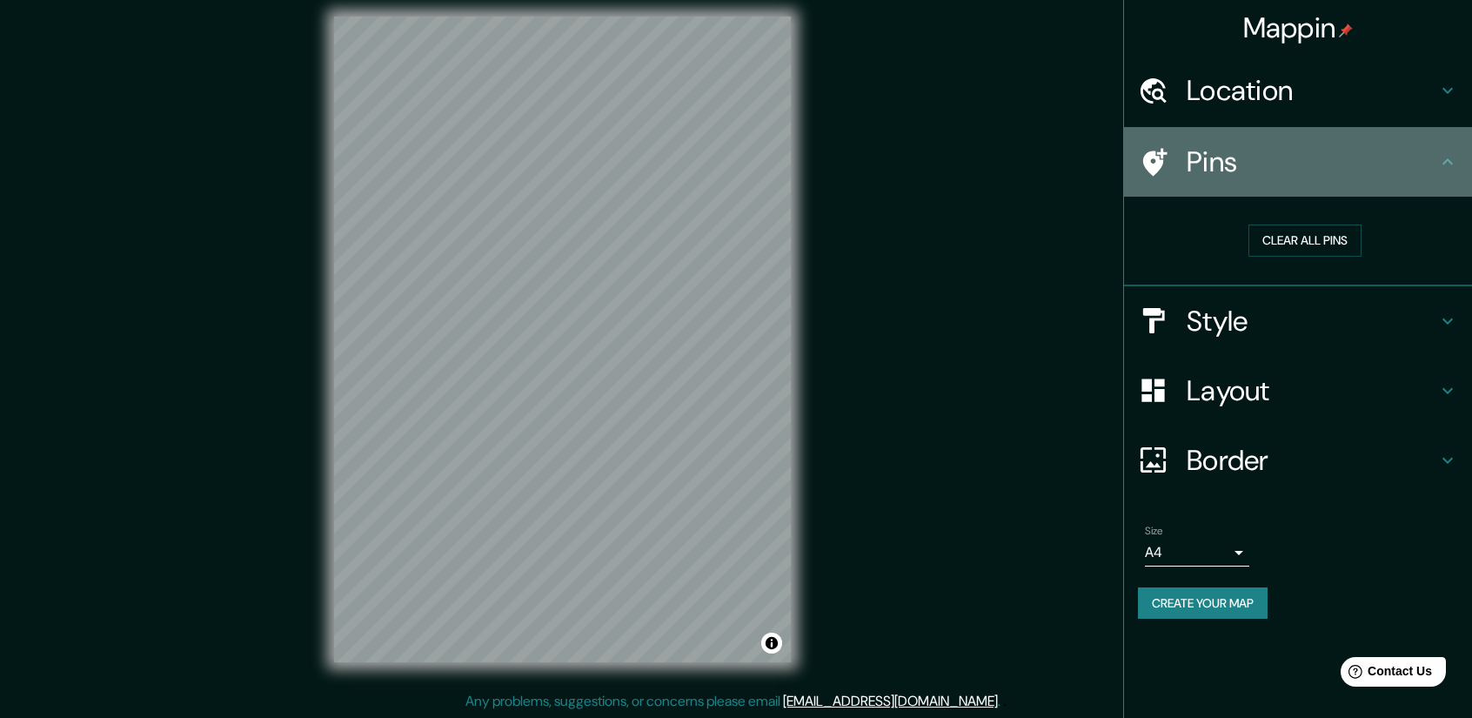
click at [1289, 173] on h4 "Pins" at bounding box center [1312, 161] width 251 height 35
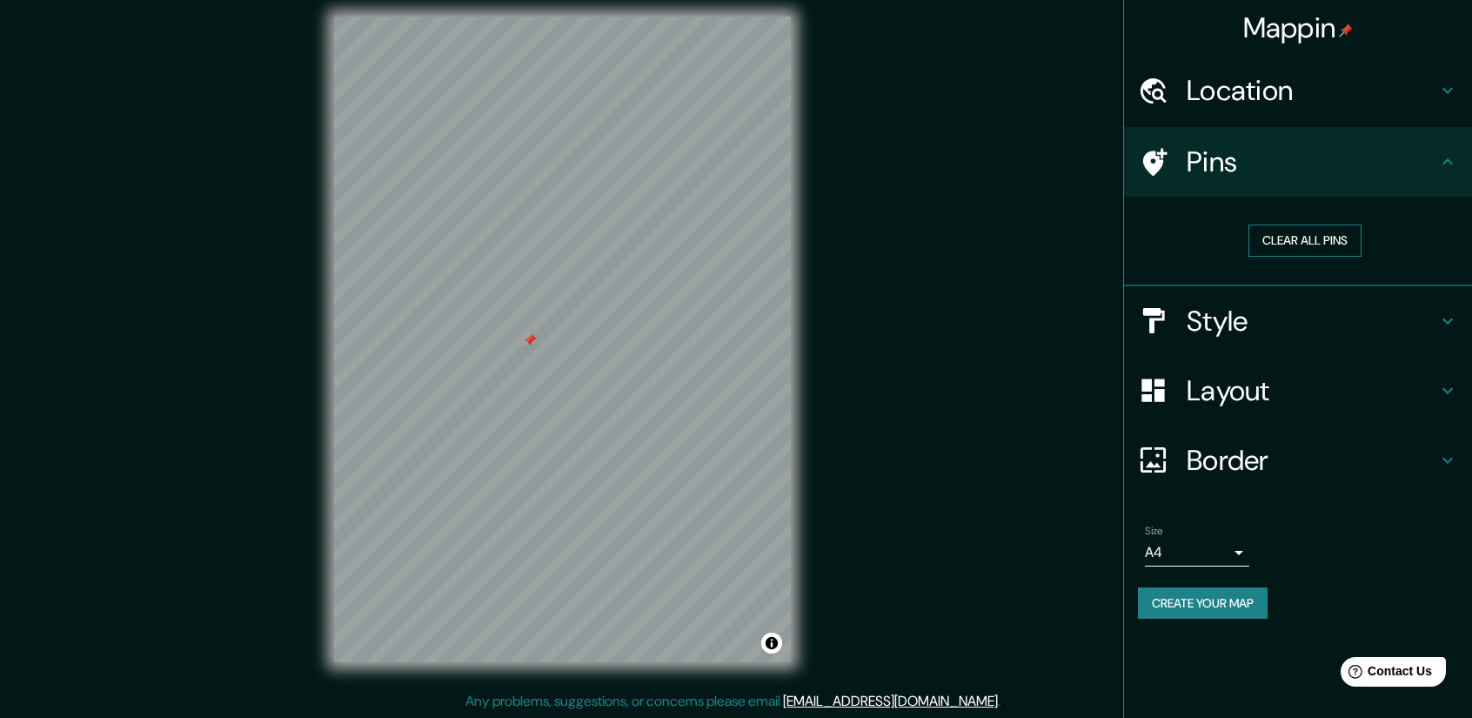
click at [1344, 248] on button "Clear all pins" at bounding box center [1304, 240] width 113 height 32
click at [1398, 342] on div "Style" at bounding box center [1298, 321] width 348 height 70
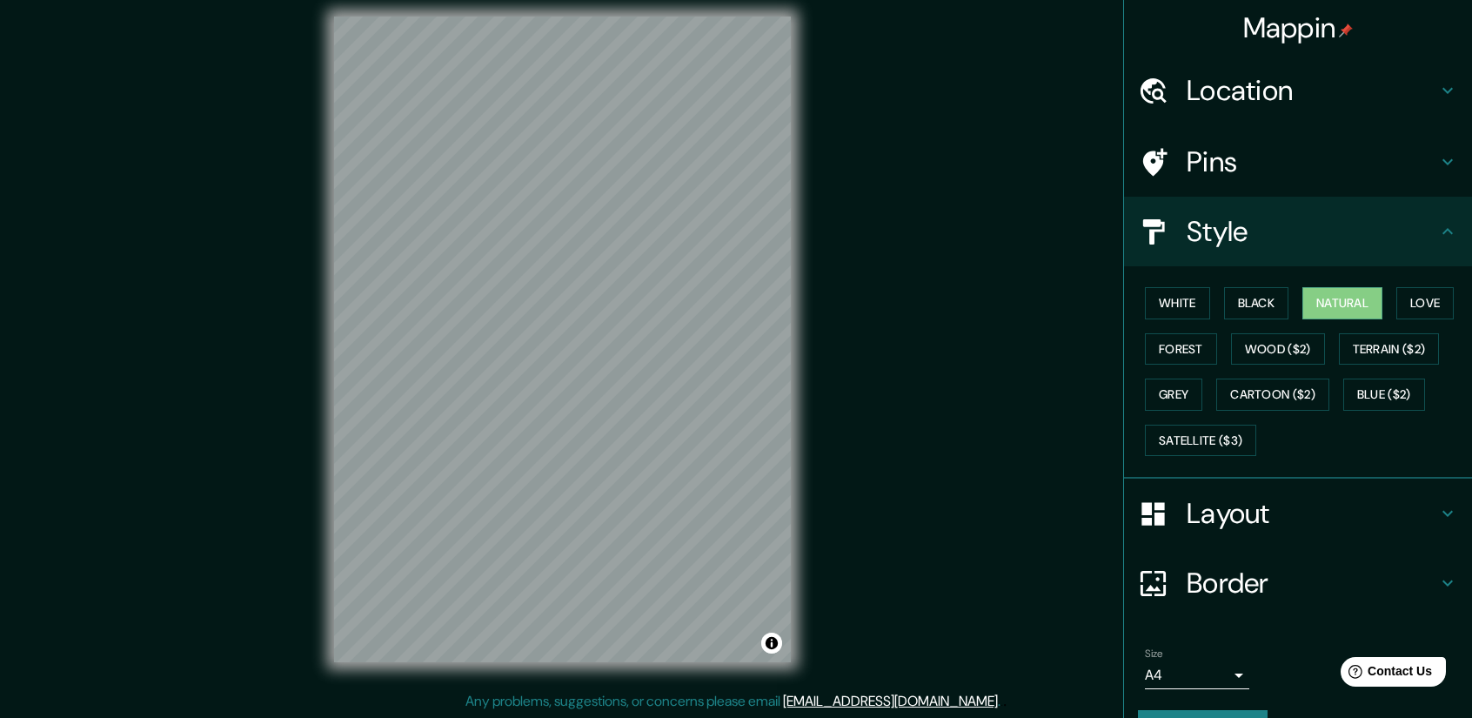
click at [1381, 102] on h4 "Location" at bounding box center [1312, 90] width 251 height 35
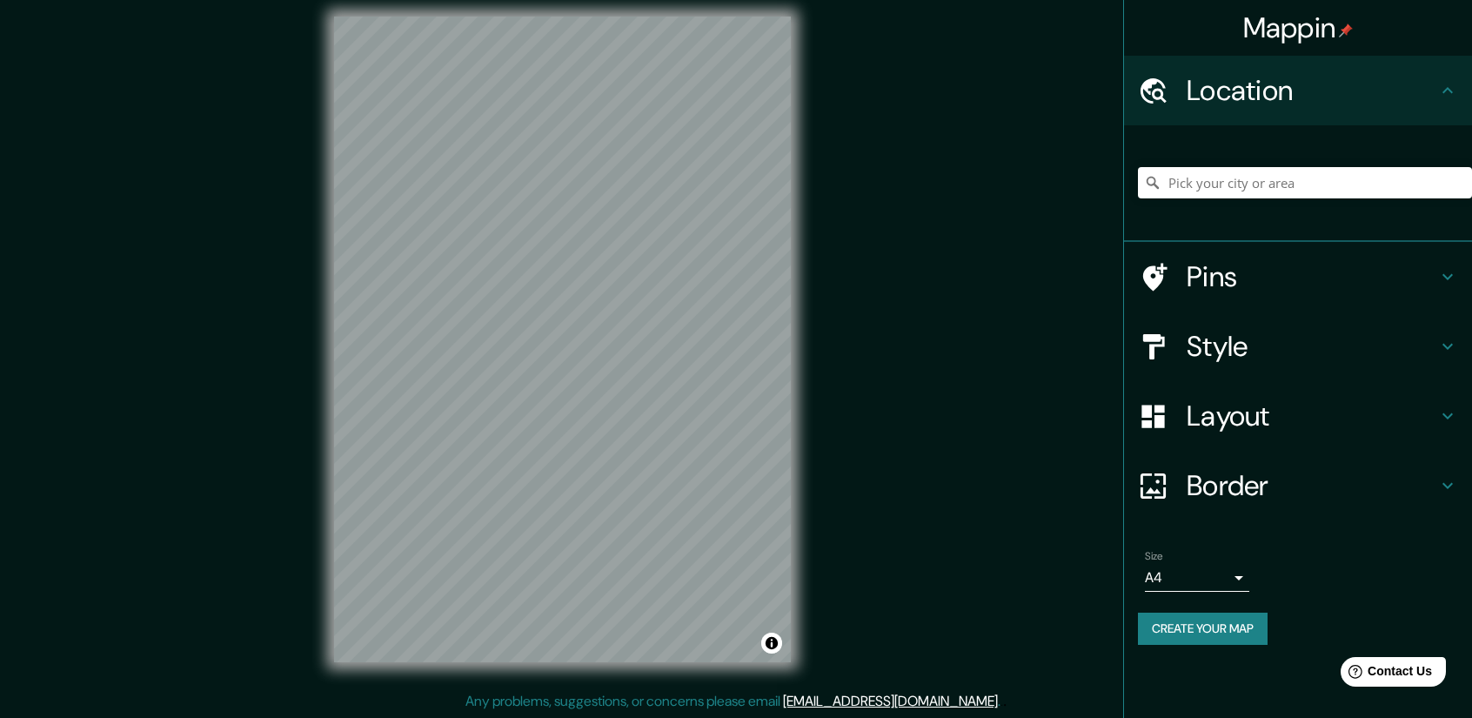
click at [833, 262] on div "Mappin Location Pins Style Layout Border Choose a border. Hint : you can make l…" at bounding box center [736, 354] width 1472 height 730
click at [900, 284] on div "Mappin Location Pins Style Layout Border Choose a border. Hint : you can make l…" at bounding box center [736, 354] width 1472 height 730
click at [1282, 179] on input "Pick your city or area" at bounding box center [1305, 182] width 334 height 31
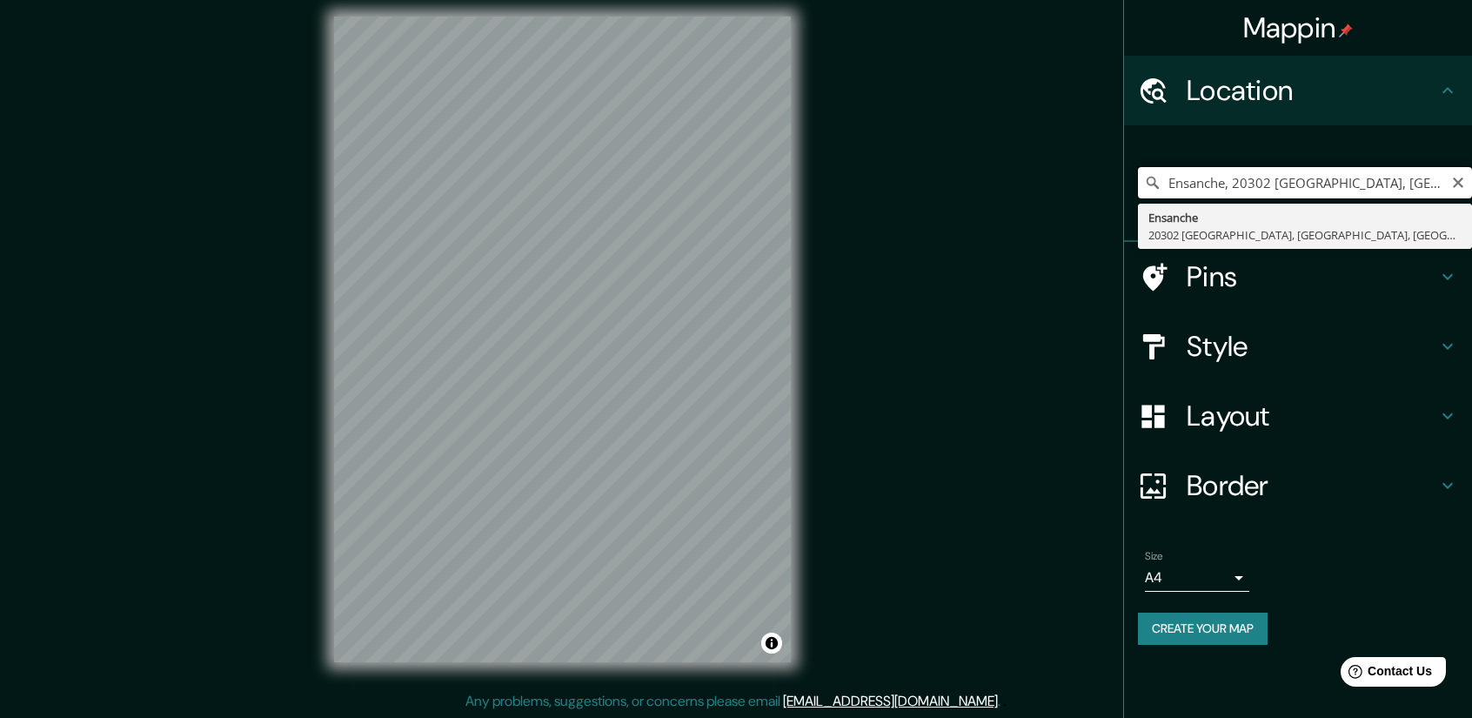
drag, startPoint x: 1284, startPoint y: 196, endPoint x: 1389, endPoint y: 173, distance: 107.7
click at [1286, 196] on input "Ensanche, 20302 [GEOGRAPHIC_DATA], [GEOGRAPHIC_DATA], [GEOGRAPHIC_DATA]" at bounding box center [1305, 182] width 334 height 31
drag, startPoint x: 1441, startPoint y: 178, endPoint x: 957, endPoint y: 179, distance: 483.7
click at [957, 179] on div "Mappin Location [GEOGRAPHIC_DATA], 20302 [GEOGRAPHIC_DATA], [GEOGRAPHIC_DATA], …" at bounding box center [736, 354] width 1472 height 730
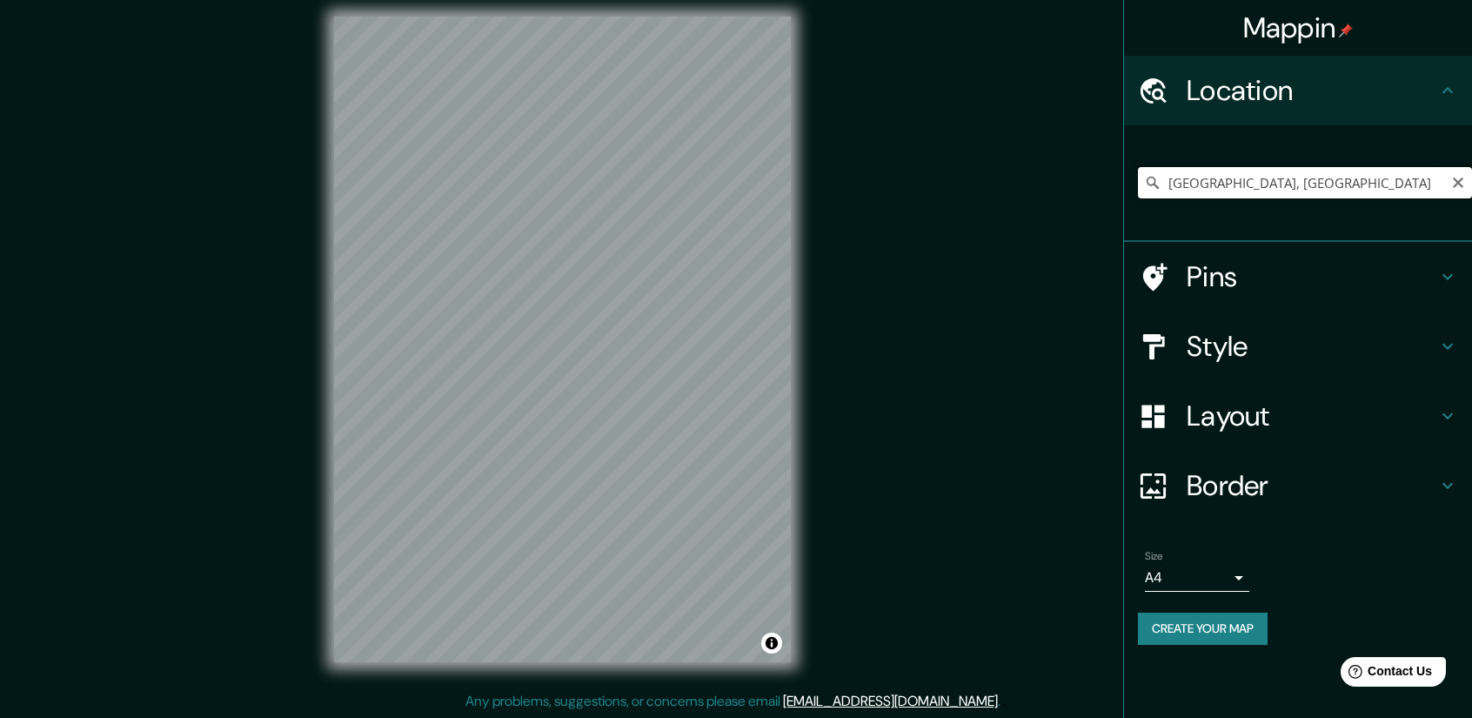
drag, startPoint x: 1314, startPoint y: 188, endPoint x: 986, endPoint y: 159, distance: 329.2
click at [984, 161] on div "Mappin Location [GEOGRAPHIC_DATA], [GEOGRAPHIC_DATA] [GEOGRAPHIC_DATA] [GEOGRAP…" at bounding box center [736, 354] width 1472 height 730
type input "[GEOGRAPHIC_DATA], [GEOGRAPHIC_DATA], [GEOGRAPHIC_DATA]"
